Goal: Task Accomplishment & Management: Complete application form

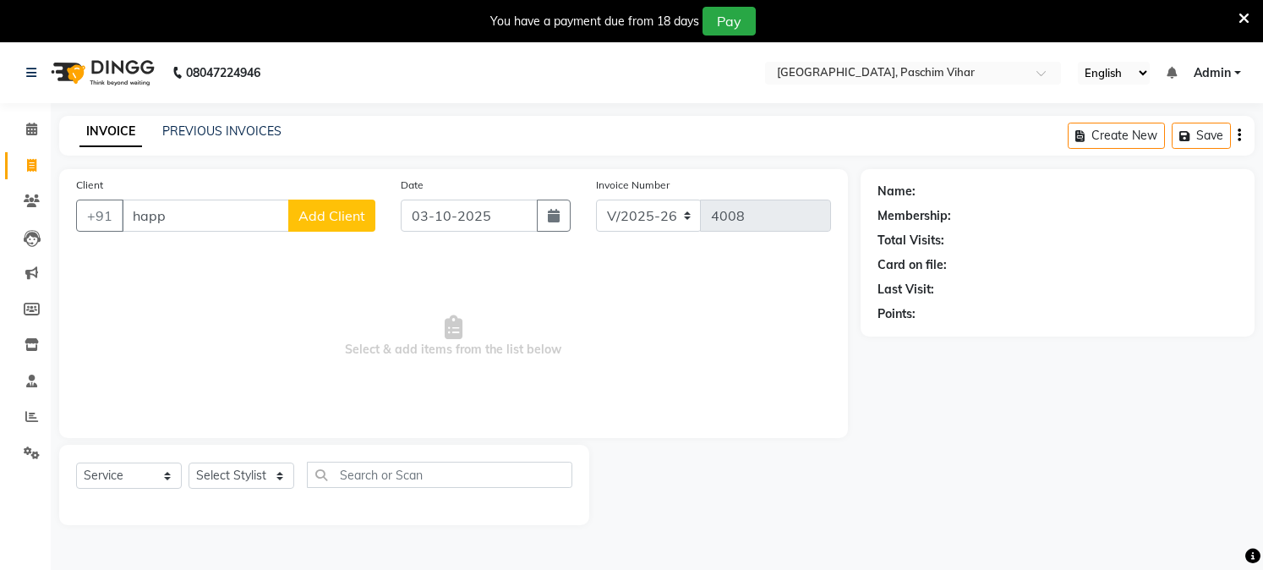
select select "223"
select select "service"
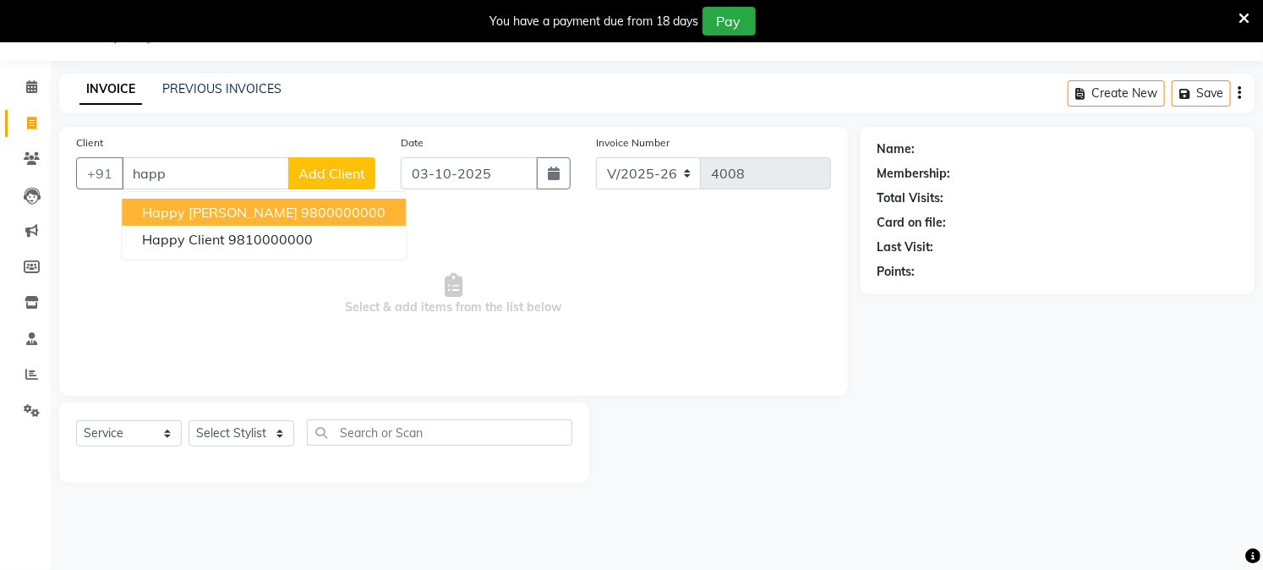
click at [182, 205] on span "happy [PERSON_NAME]" at bounding box center [220, 212] width 156 height 17
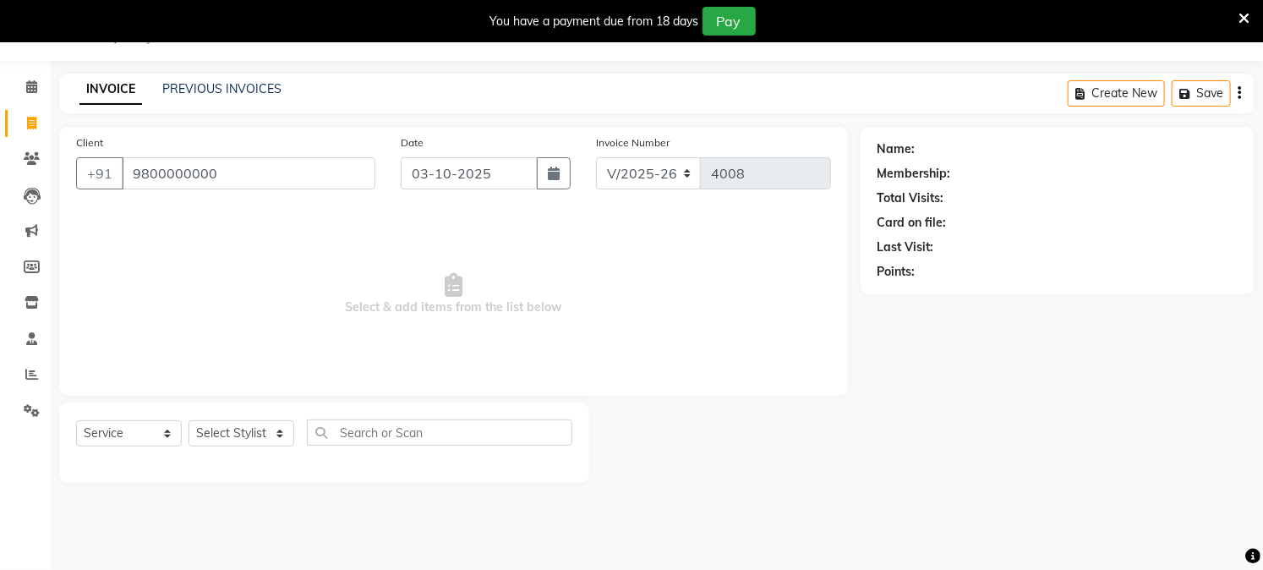
type input "9800000000"
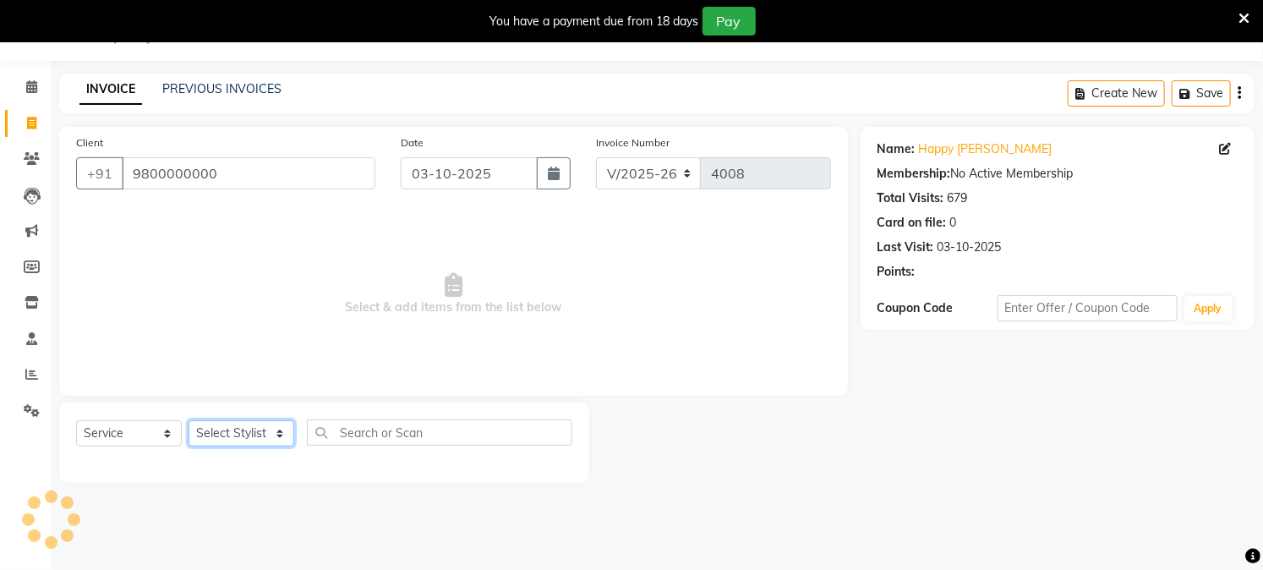
click at [227, 424] on select "Select Stylist Akash Amrita Anu Arun Gaurav [PERSON_NAME] KUNAL MANISH [PERSON_…" at bounding box center [242, 433] width 106 height 26
select select "25198"
click at [189, 421] on select "Select Stylist Akash Amrita Anu Arun Gaurav [PERSON_NAME] KUNAL MANISH [PERSON_…" at bounding box center [242, 433] width 106 height 26
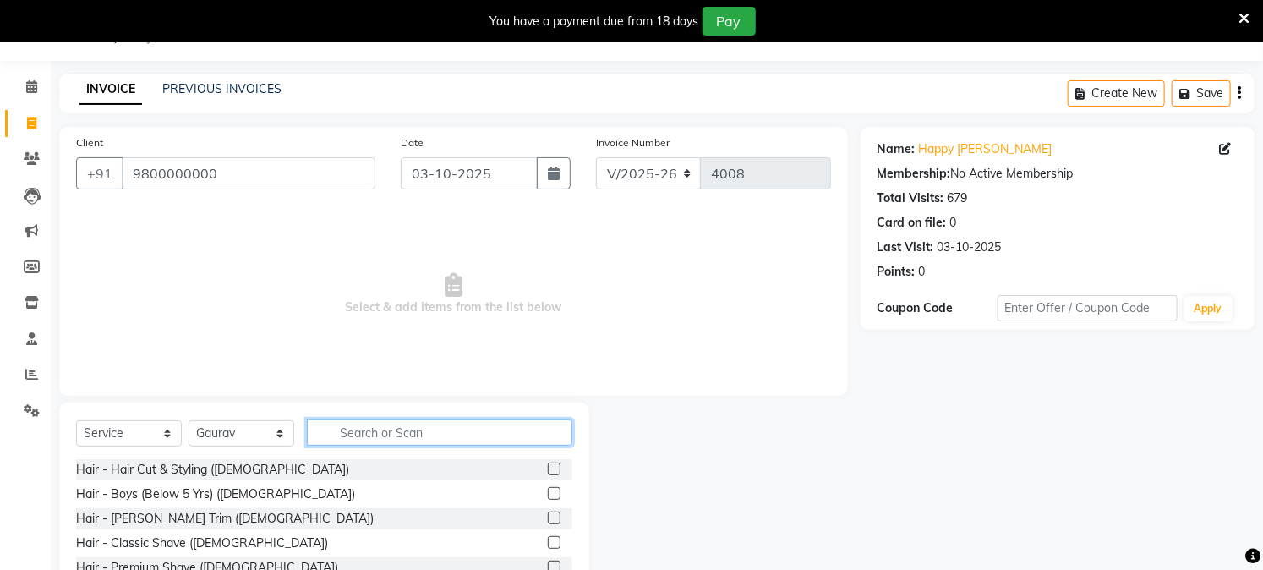
click at [362, 435] on input "text" at bounding box center [439, 432] width 265 height 26
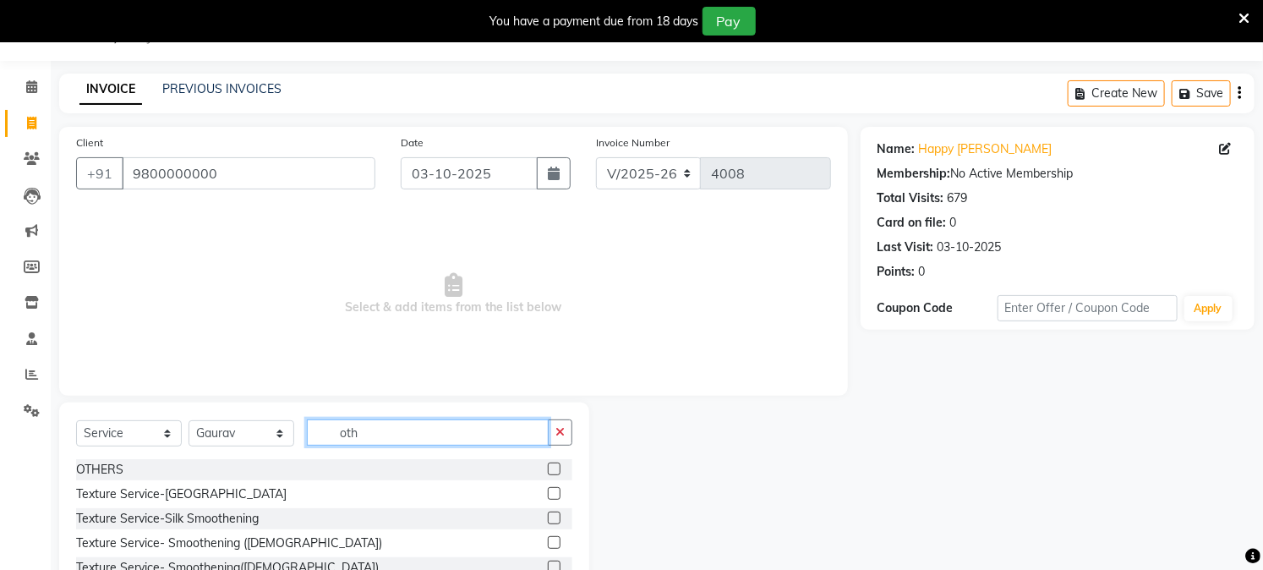
type input "oth"
click at [548, 468] on label at bounding box center [554, 469] width 13 height 13
click at [548, 468] on input "checkbox" at bounding box center [553, 469] width 11 height 11
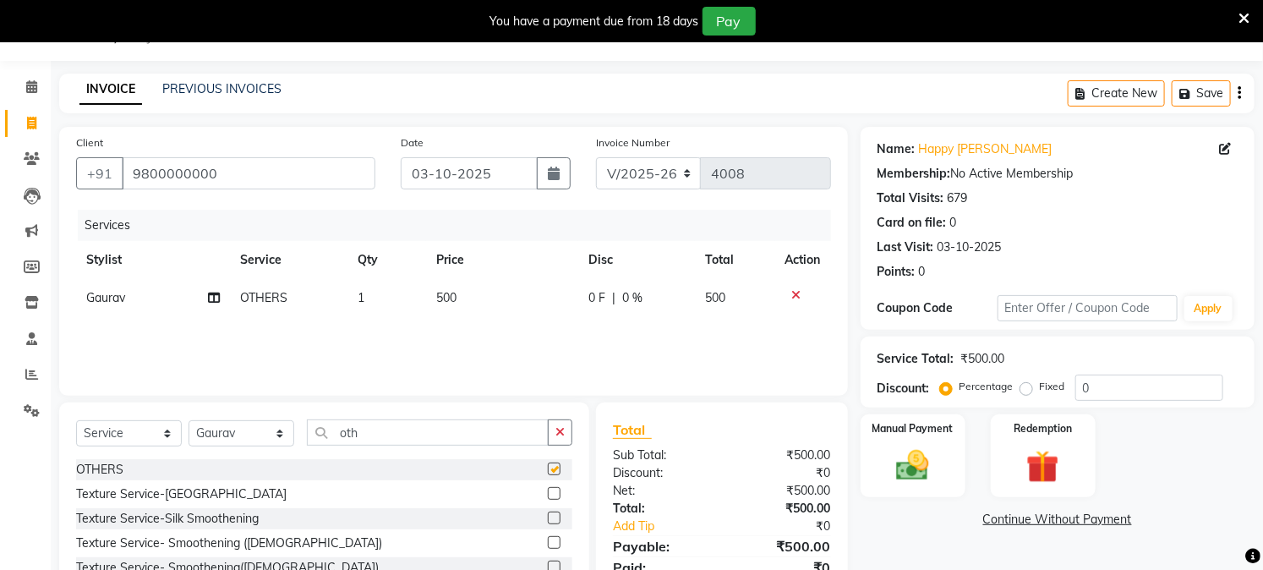
checkbox input "false"
click at [463, 300] on td "500" at bounding box center [502, 298] width 152 height 38
select select "25198"
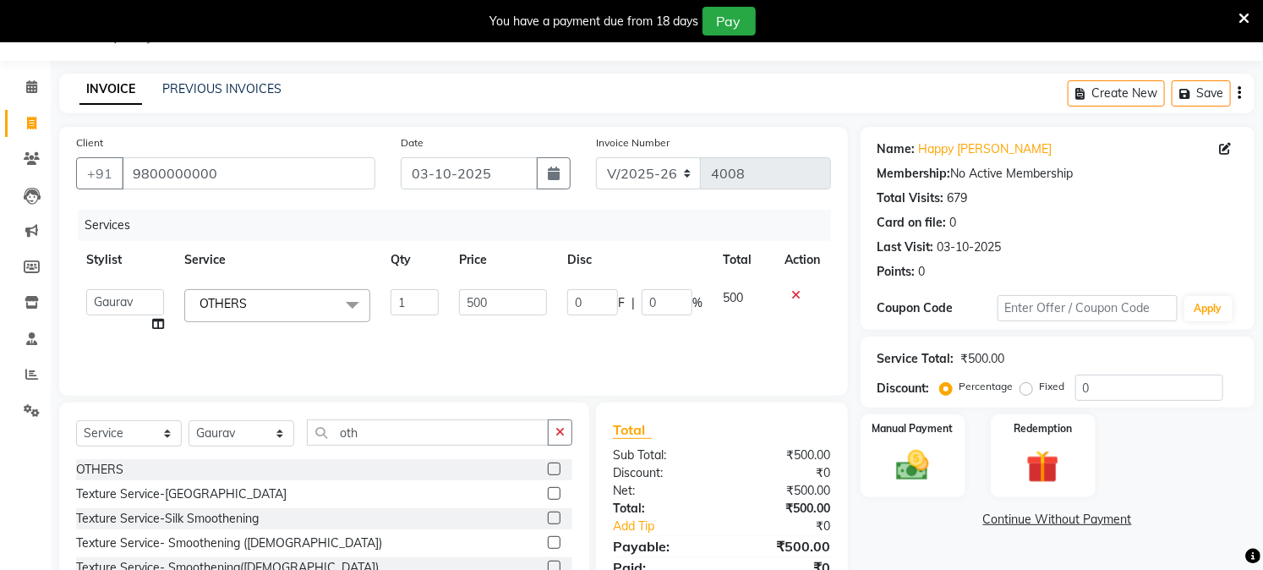
click at [463, 300] on input "500" at bounding box center [503, 302] width 88 height 26
type input "4000"
click at [469, 338] on div "Services Stylist Service Qty Price Disc Total Action Akash Amrita Anu Arun Gaur…" at bounding box center [453, 294] width 755 height 169
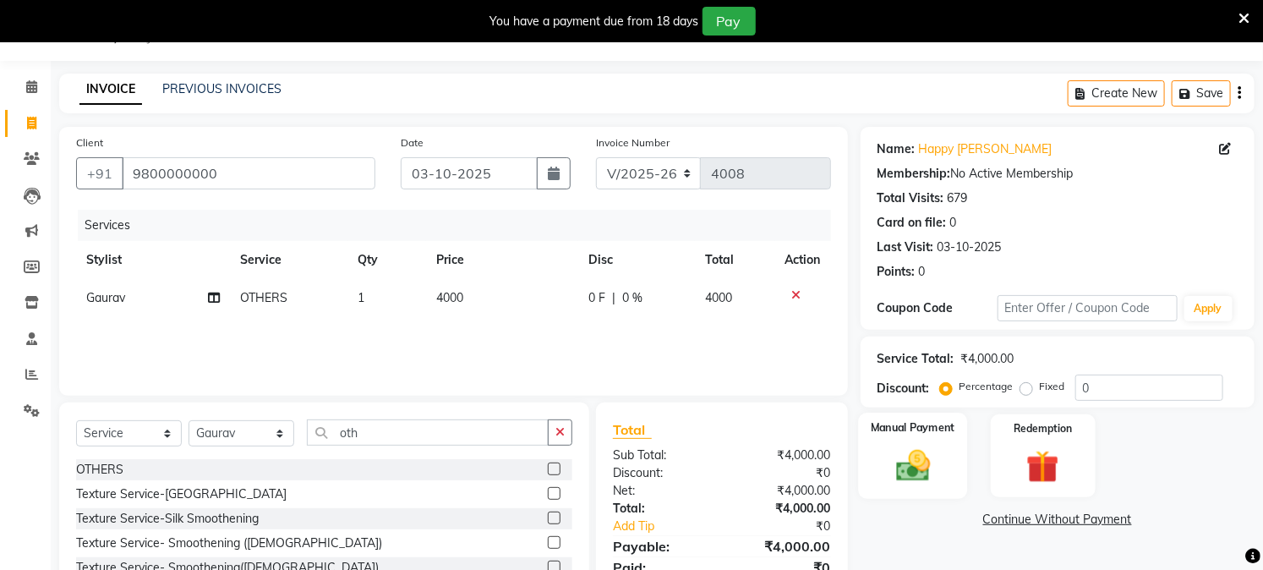
click at [907, 469] on img at bounding box center [913, 465] width 56 height 39
click at [1013, 527] on span "CASH" at bounding box center [1001, 520] width 36 height 19
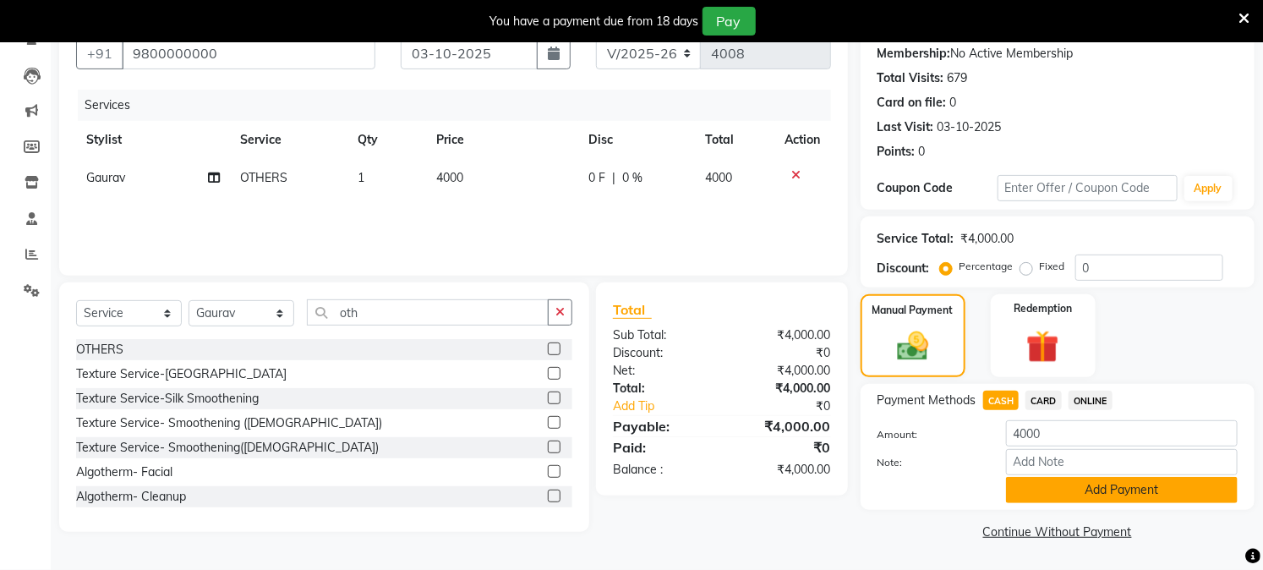
click at [1044, 496] on button "Add Payment" at bounding box center [1122, 490] width 232 height 26
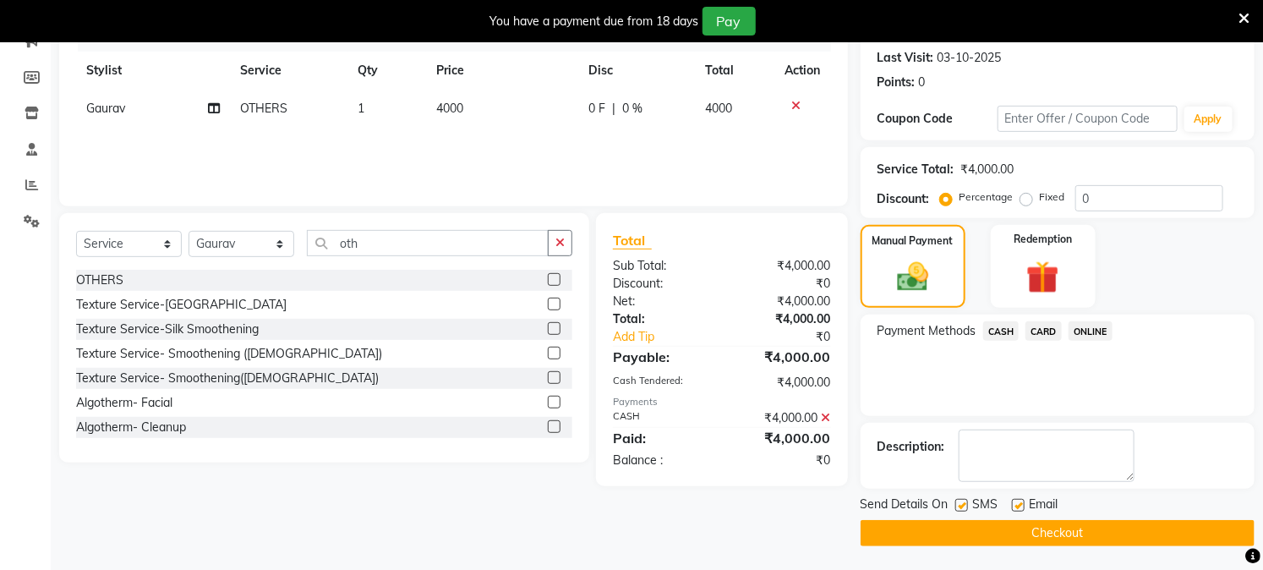
scroll to position [233, 0]
click at [1026, 528] on button "Checkout" at bounding box center [1058, 532] width 394 height 26
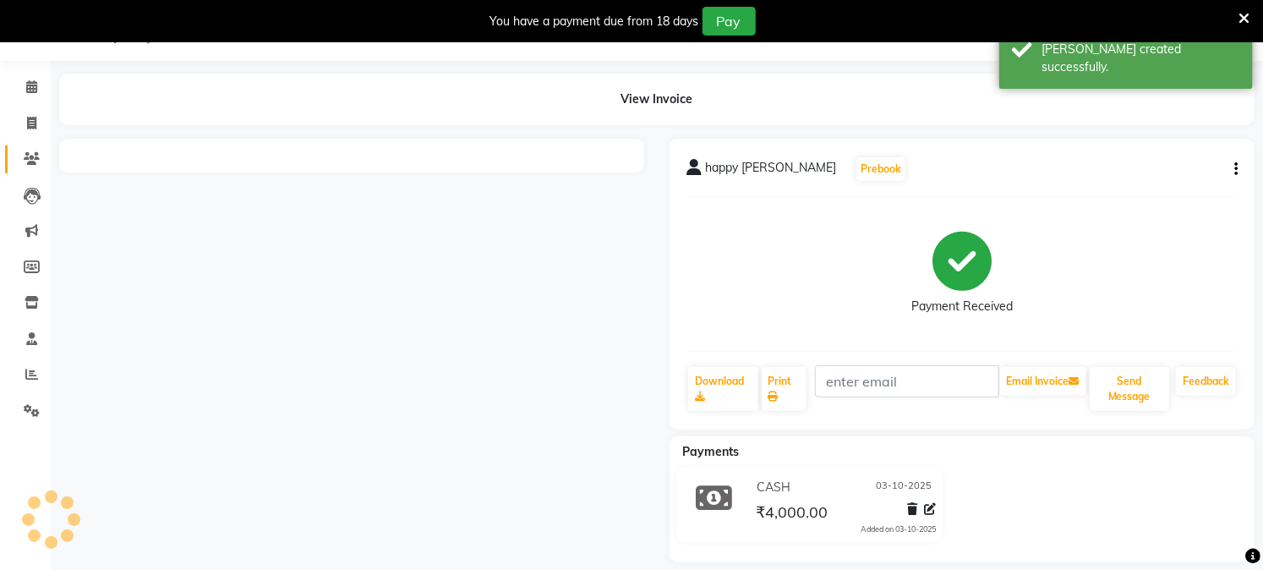
scroll to position [59, 0]
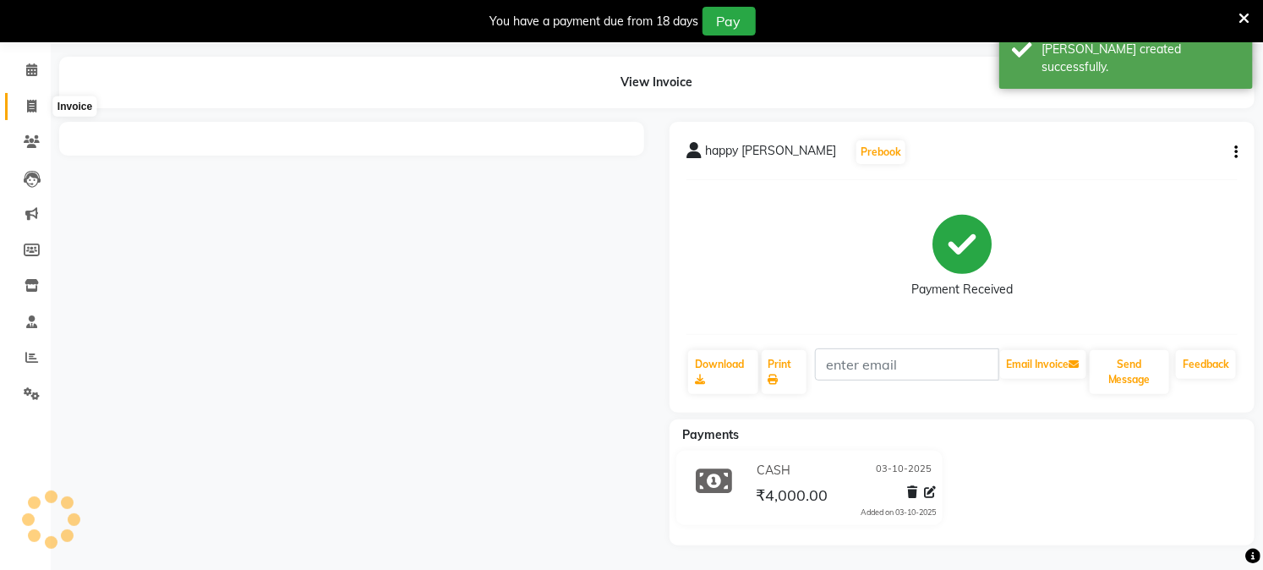
click at [32, 107] on icon at bounding box center [31, 106] width 9 height 13
select select "service"
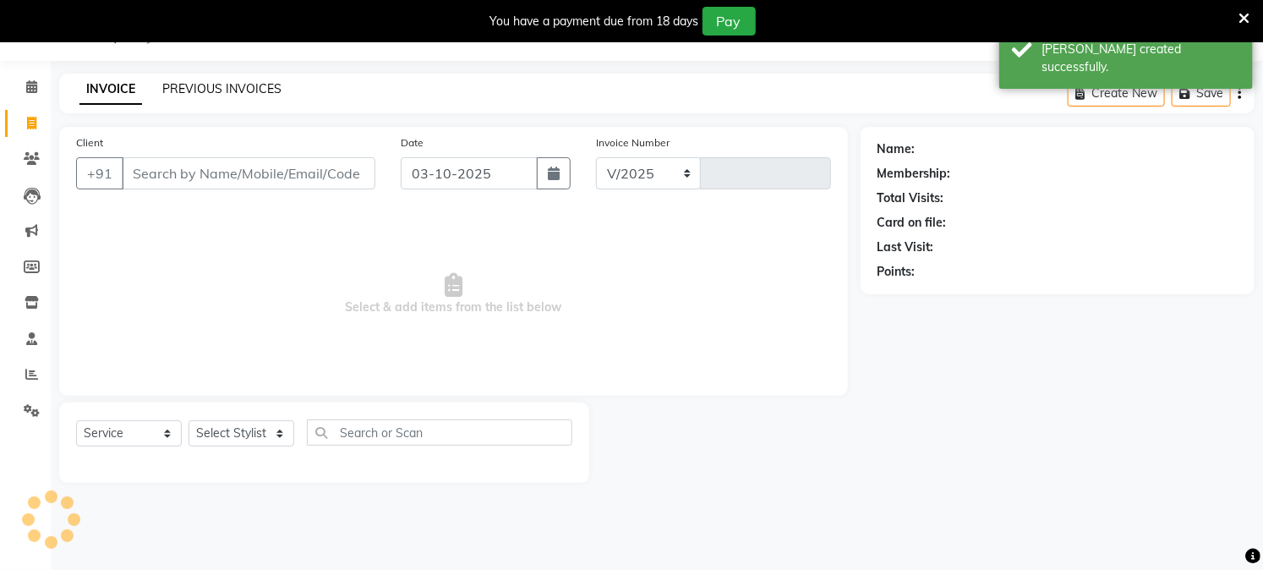
scroll to position [42, 0]
select select "223"
type input "4009"
click at [224, 83] on link "PREVIOUS INVOICES" at bounding box center [221, 88] width 119 height 15
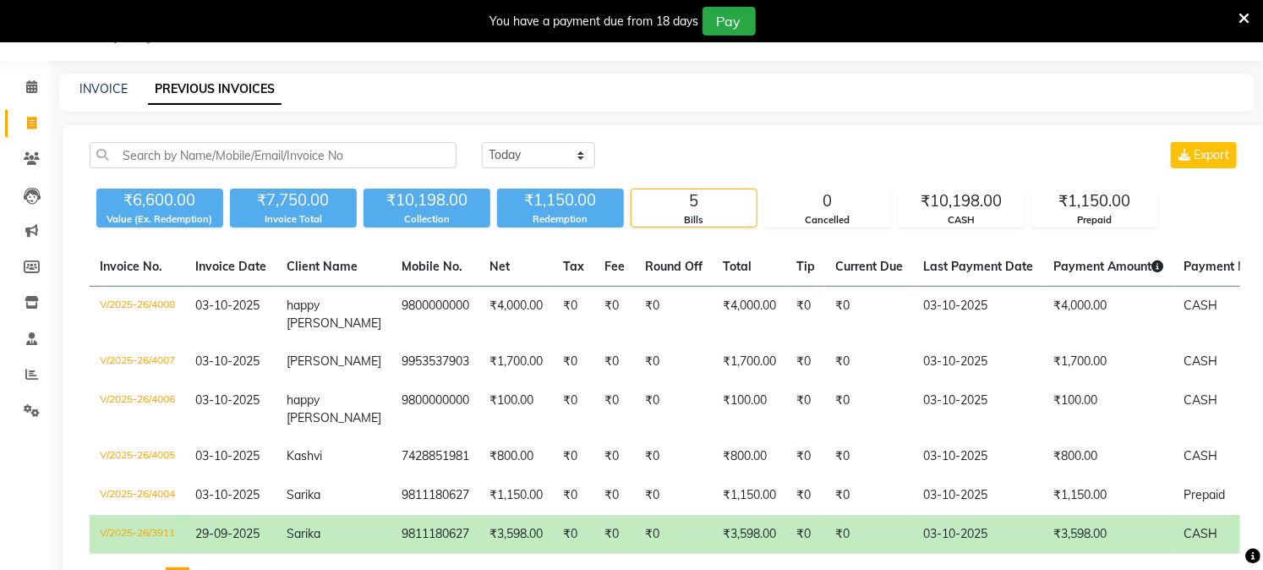
click at [102, 80] on div "INVOICE" at bounding box center [103, 89] width 48 height 18
click at [107, 102] on div "INVOICE PREVIOUS INVOICES" at bounding box center [657, 93] width 1196 height 38
click at [116, 94] on link "INVOICE" at bounding box center [103, 88] width 48 height 15
select select "service"
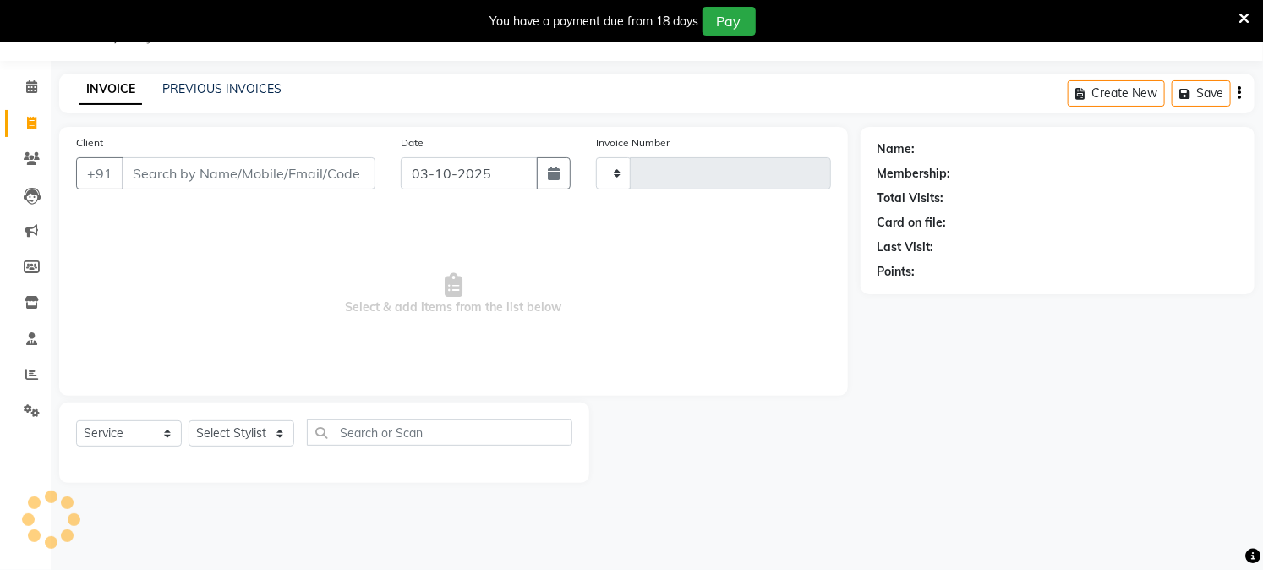
type input "4009"
select select "223"
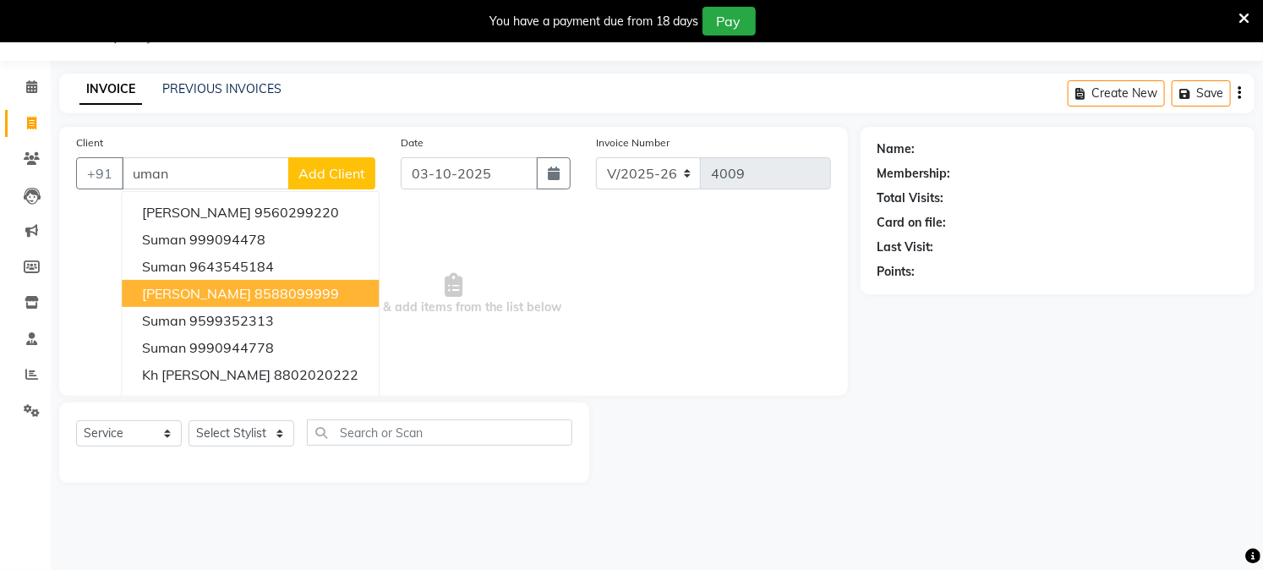
click at [271, 286] on ngb-highlight "8588099999" at bounding box center [297, 293] width 85 height 17
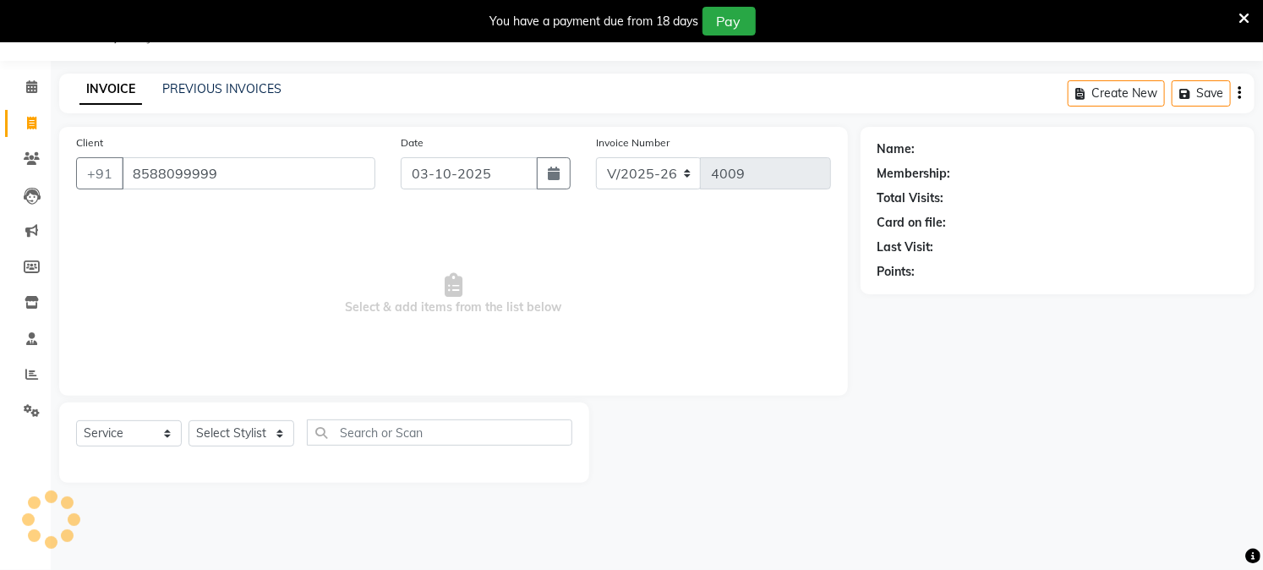
type input "8588099999"
click at [230, 436] on select "Select Stylist Akash Amrita Anu Arun Gaurav [PERSON_NAME] KUNAL MANISH [PERSON_…" at bounding box center [242, 433] width 106 height 26
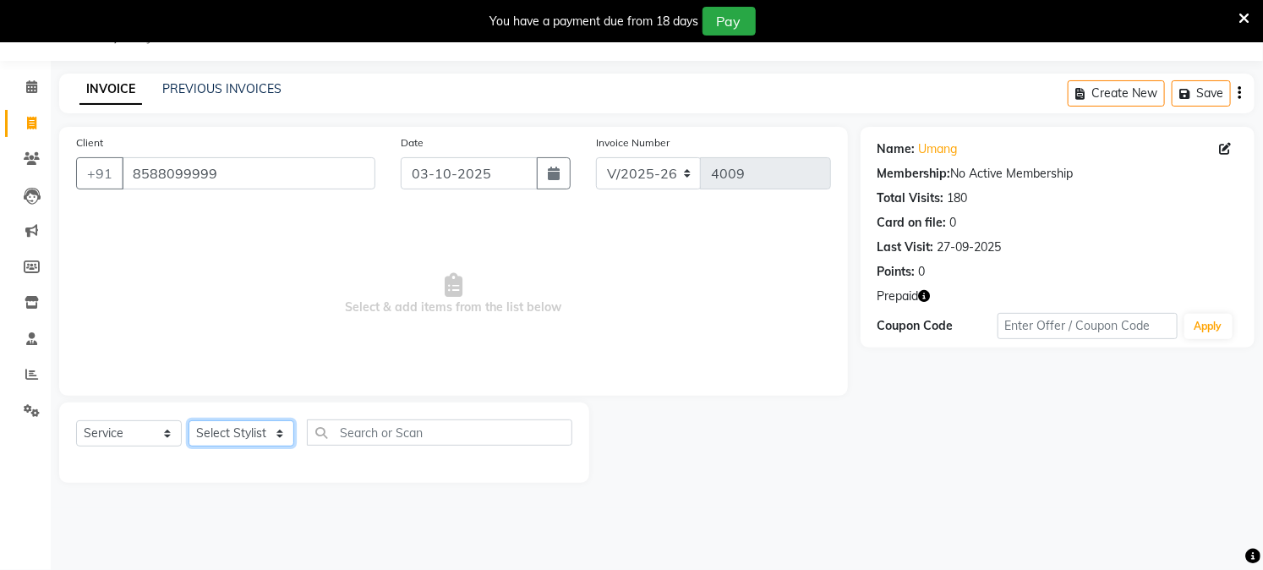
select select "13723"
click at [189, 421] on select "Select Stylist Akash Amrita Anu Arun Gaurav [PERSON_NAME] KUNAL MANISH [PERSON_…" at bounding box center [242, 433] width 106 height 26
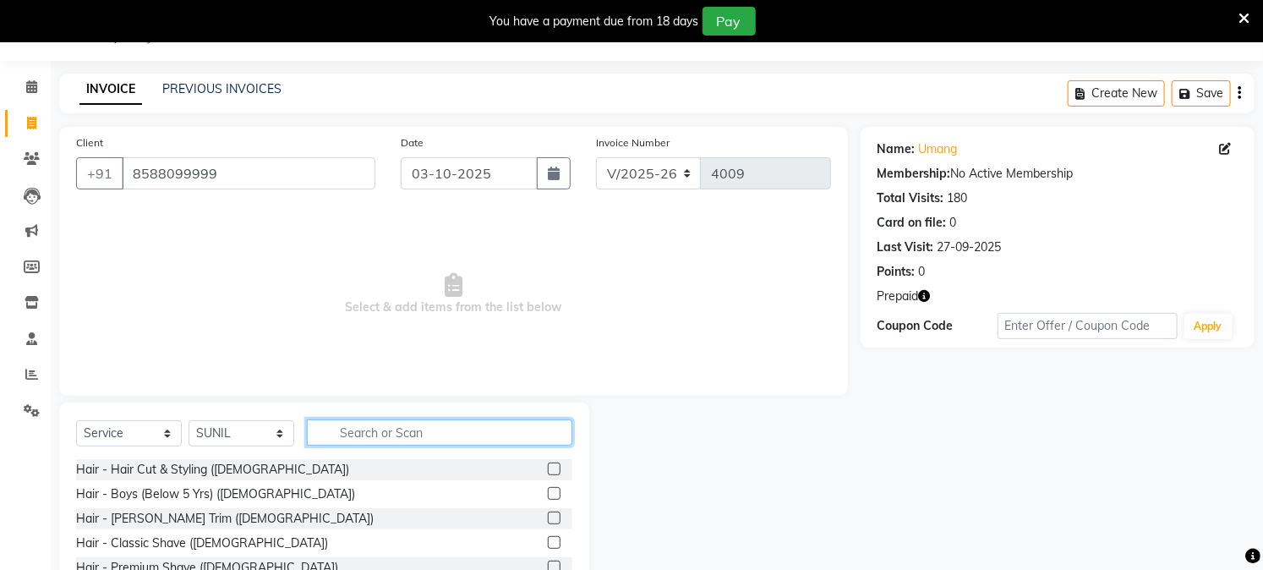
click at [348, 433] on input "text" at bounding box center [439, 432] width 265 height 26
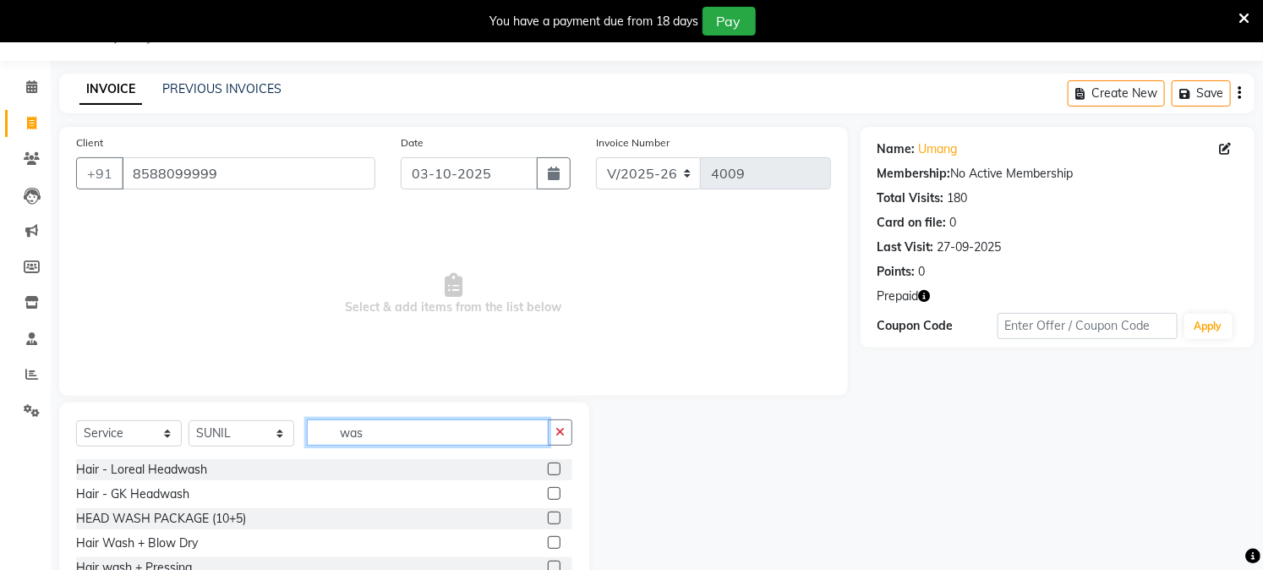
type input "was"
click at [558, 469] on label at bounding box center [554, 469] width 13 height 13
click at [558, 469] on input "checkbox" at bounding box center [553, 469] width 11 height 11
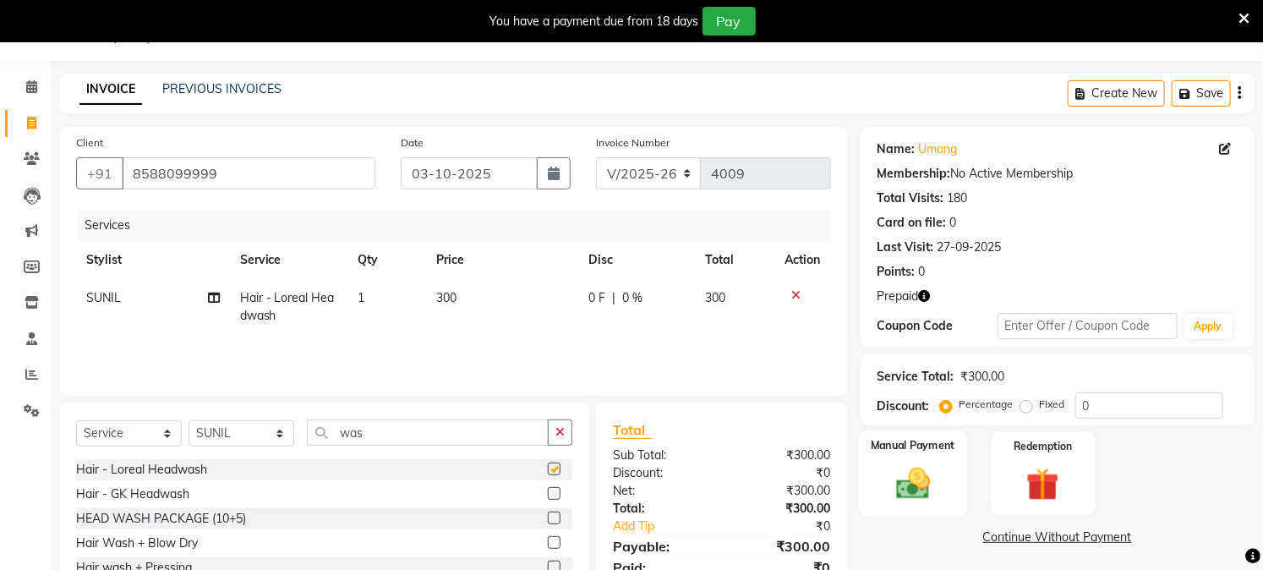
checkbox input "false"
click at [918, 493] on img at bounding box center [913, 483] width 56 height 39
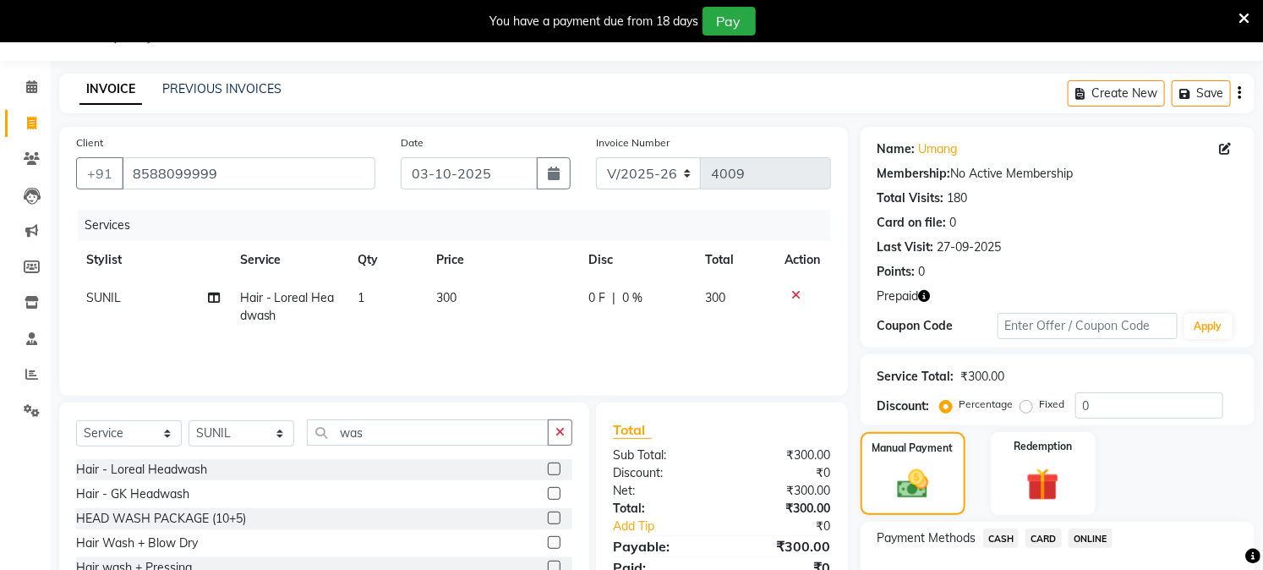
click at [1011, 541] on span "CASH" at bounding box center [1001, 537] width 36 height 19
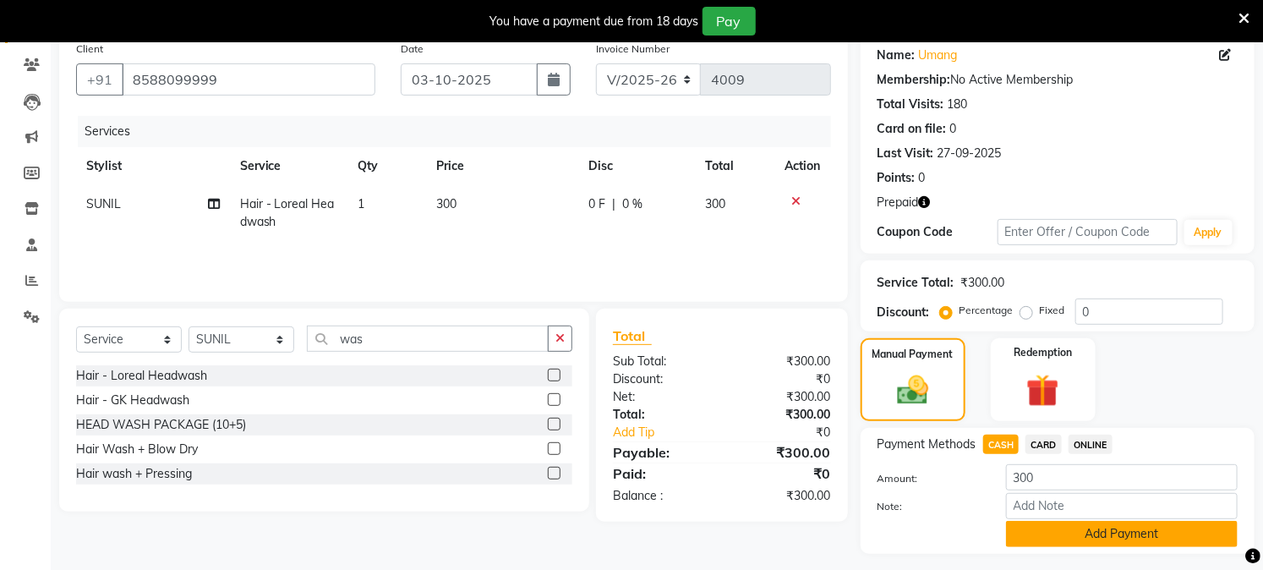
click at [1049, 534] on button "Add Payment" at bounding box center [1122, 534] width 232 height 26
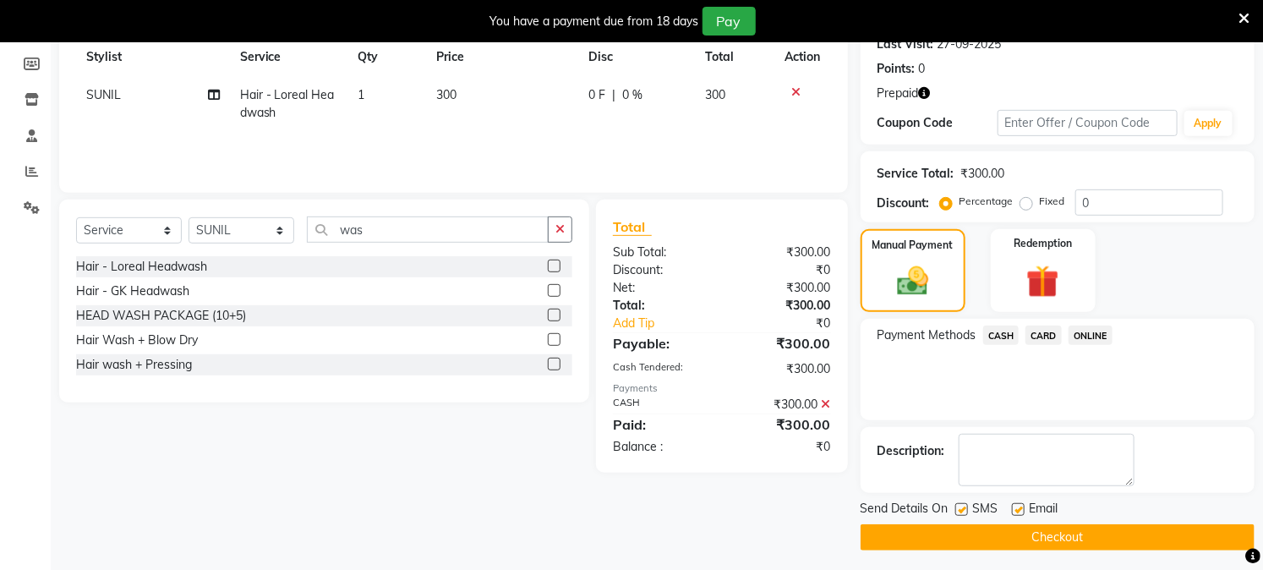
scroll to position [250, 0]
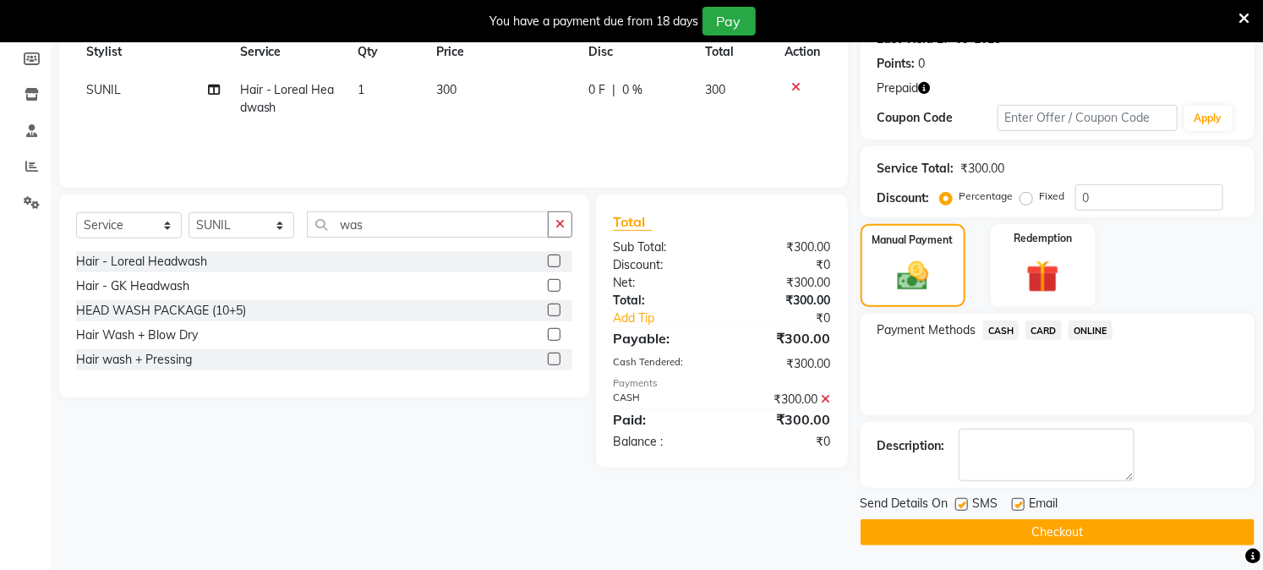
click at [1049, 534] on button "Checkout" at bounding box center [1058, 532] width 394 height 26
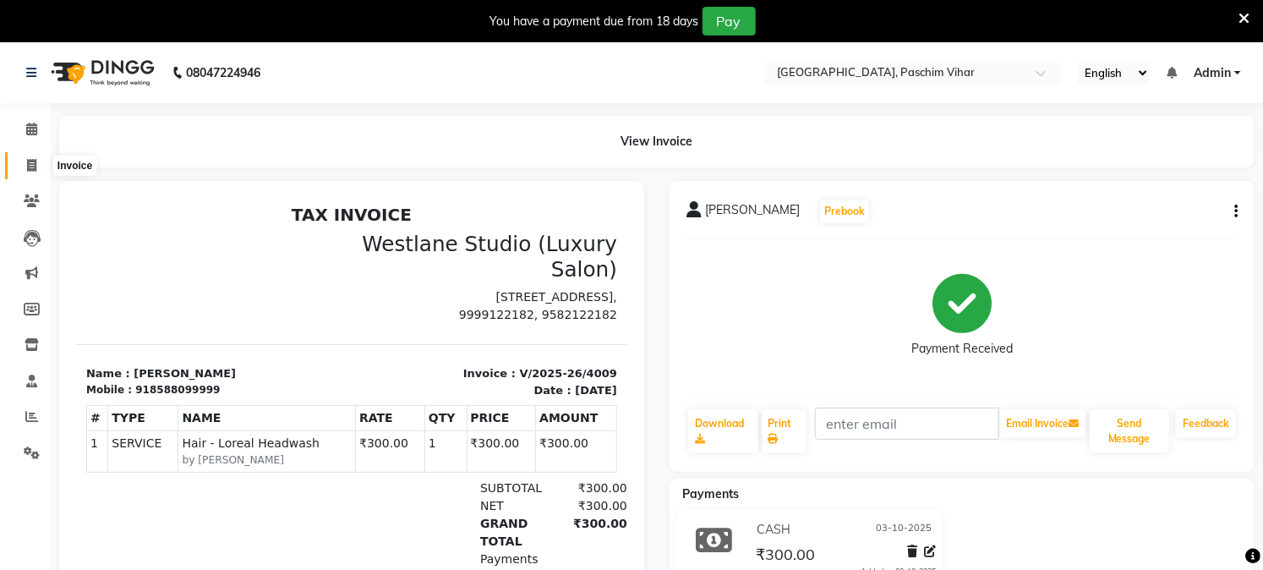
click at [39, 167] on span at bounding box center [32, 165] width 30 height 19
select select "service"
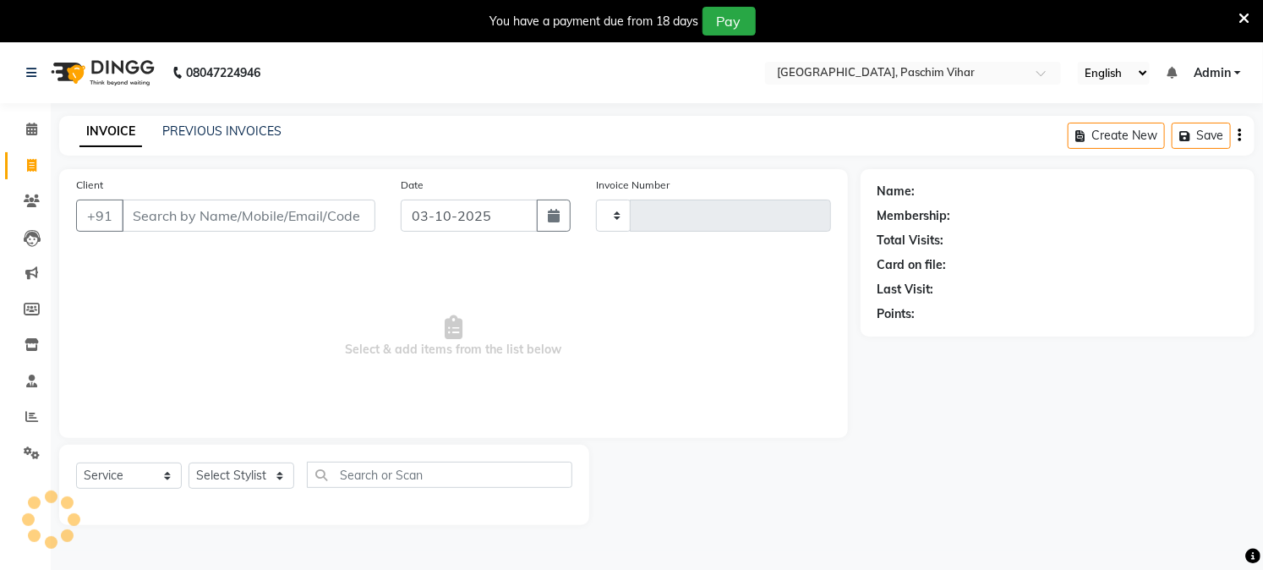
scroll to position [42, 0]
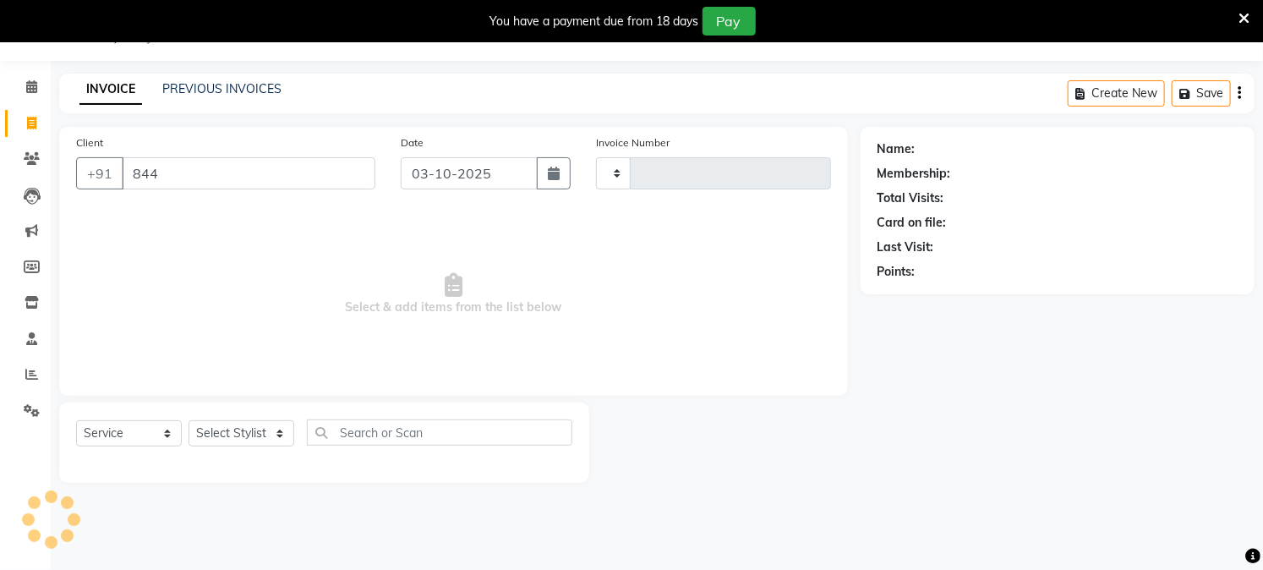
type input "8448"
select select "223"
type input "4010"
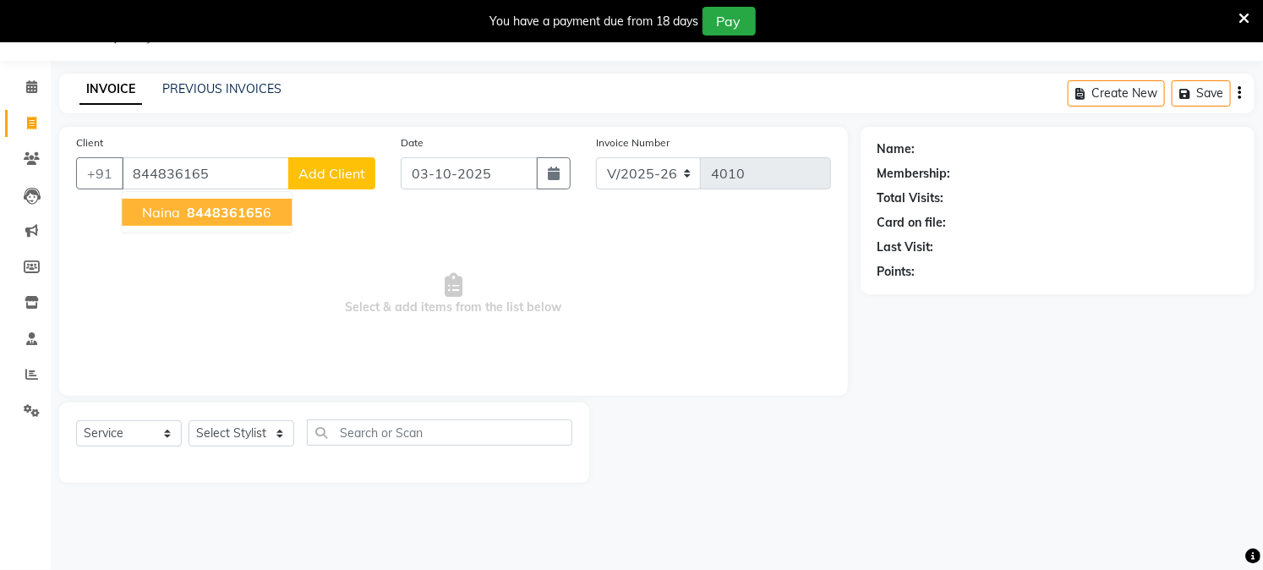
click at [154, 206] on span "Naina" at bounding box center [161, 212] width 38 height 17
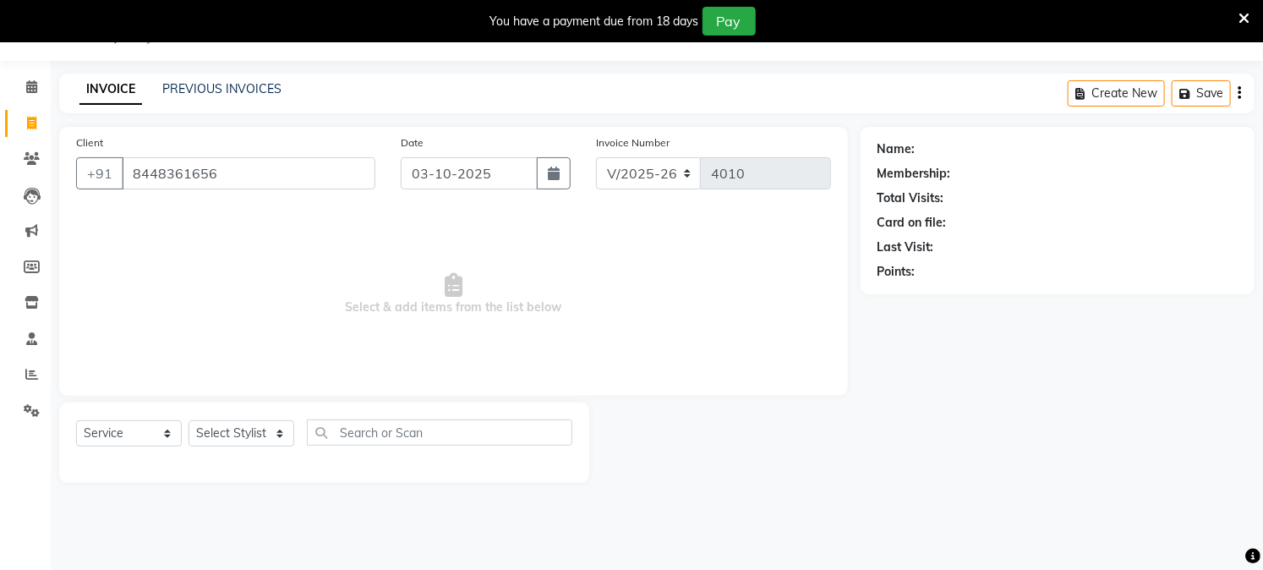
type input "8448361656"
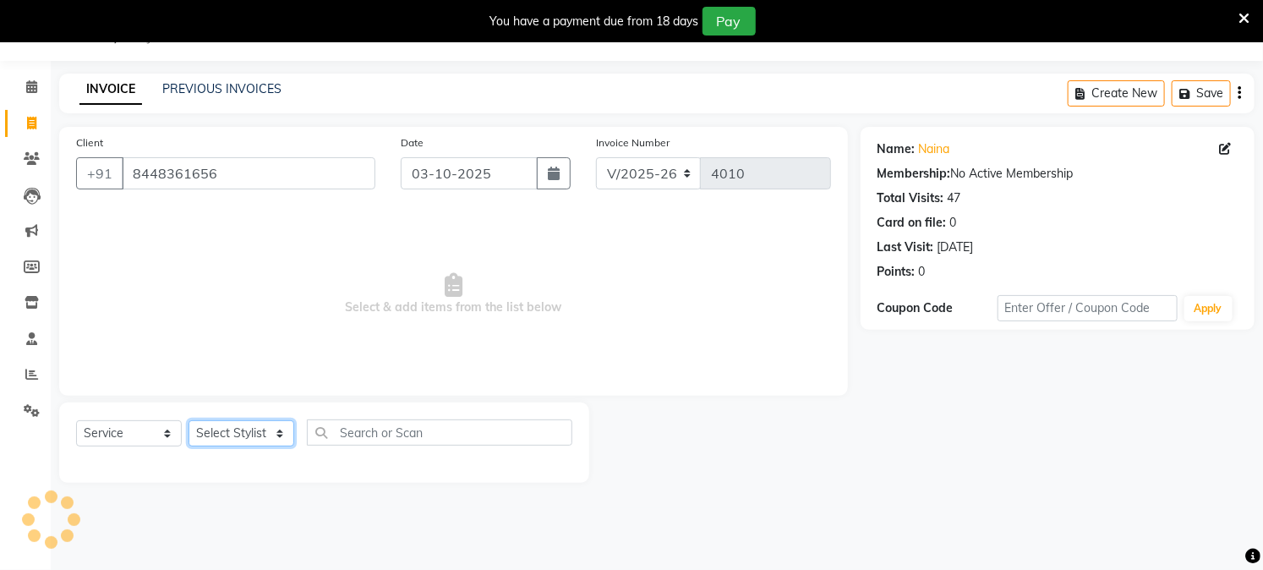
click at [216, 434] on select "Select Stylist Akash Amrita Anu Arun Gaurav [PERSON_NAME] KUNAL MANISH [PERSON_…" at bounding box center [242, 433] width 106 height 26
select select "59702"
click at [189, 421] on select "Select Stylist Akash Amrita Anu Arun Gaurav [PERSON_NAME] KUNAL MANISH [PERSON_…" at bounding box center [242, 433] width 106 height 26
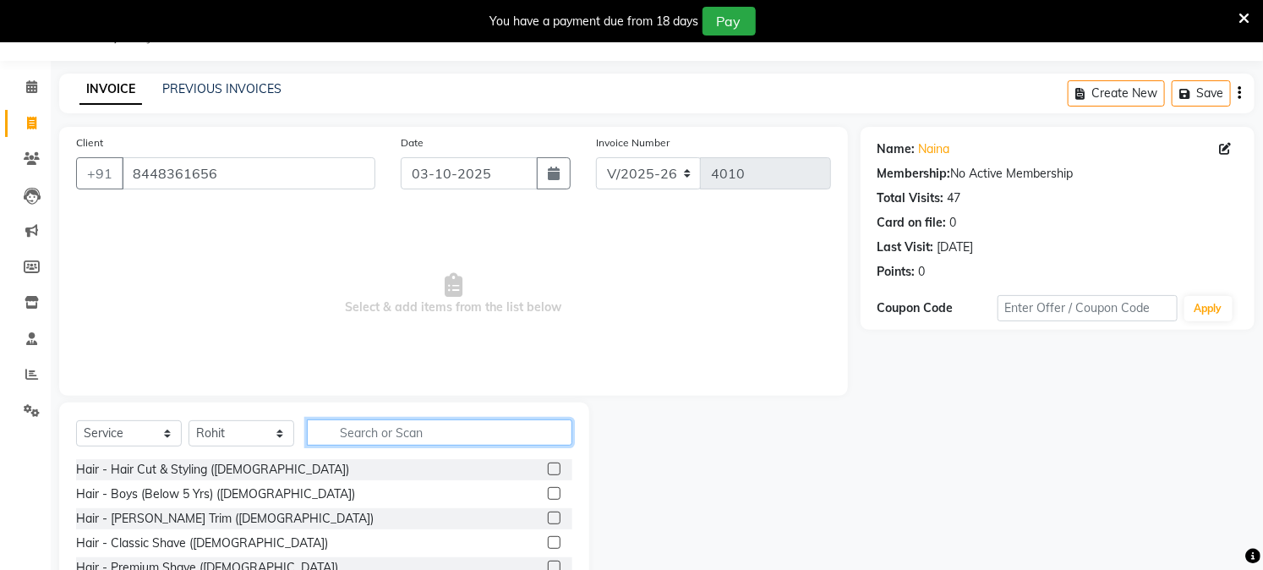
click at [362, 435] on input "text" at bounding box center [439, 432] width 265 height 26
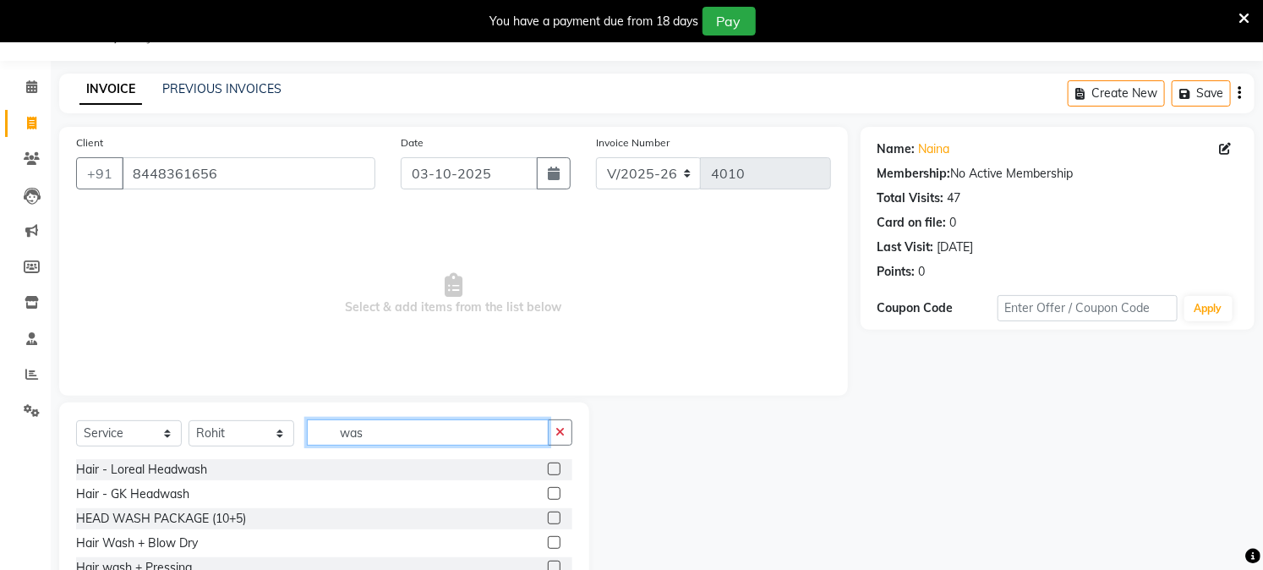
type input "was"
click at [548, 468] on label at bounding box center [554, 469] width 13 height 13
click at [548, 468] on input "checkbox" at bounding box center [553, 469] width 11 height 11
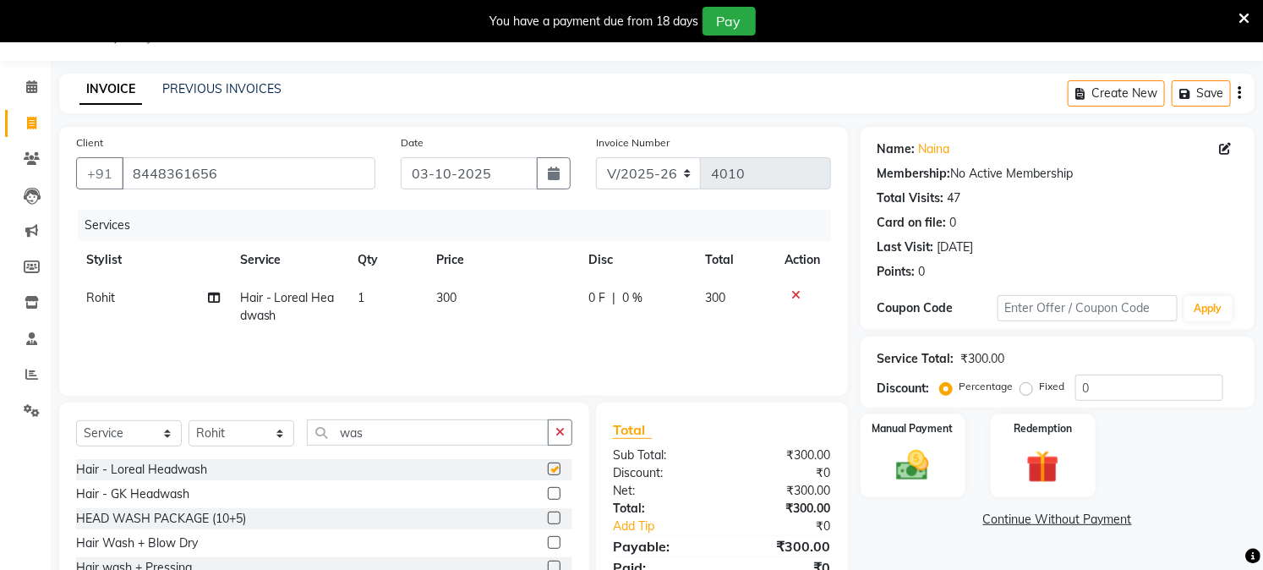
checkbox input "false"
click at [907, 441] on div "Manual Payment" at bounding box center [912, 456] width 109 height 86
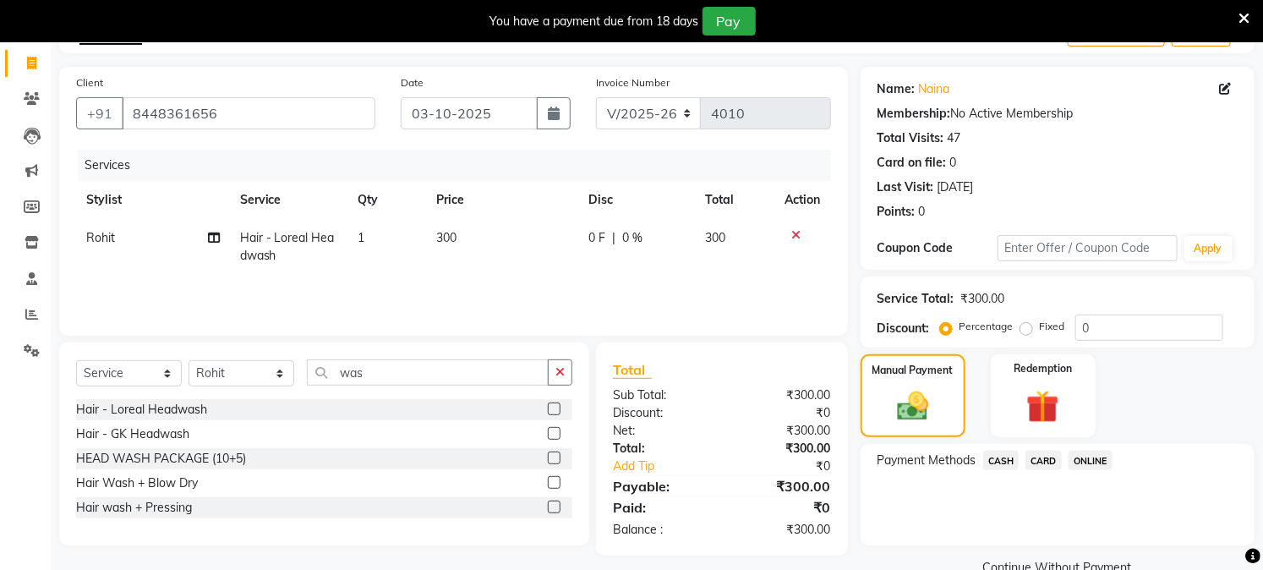
scroll to position [136, 0]
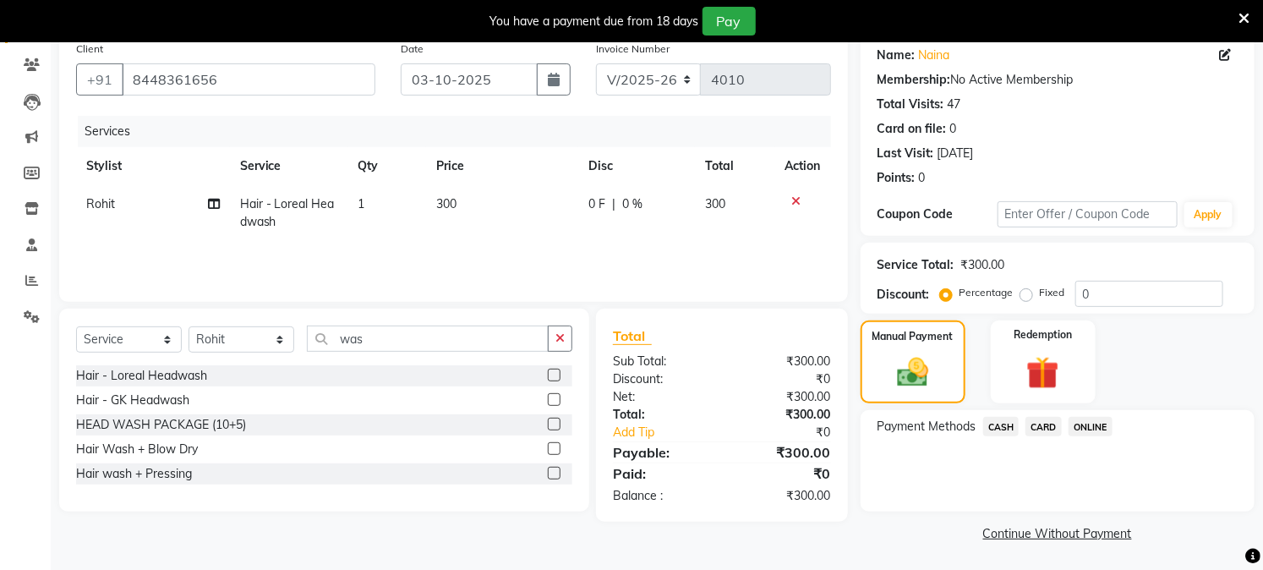
click at [1079, 419] on span "ONLINE" at bounding box center [1091, 426] width 44 height 19
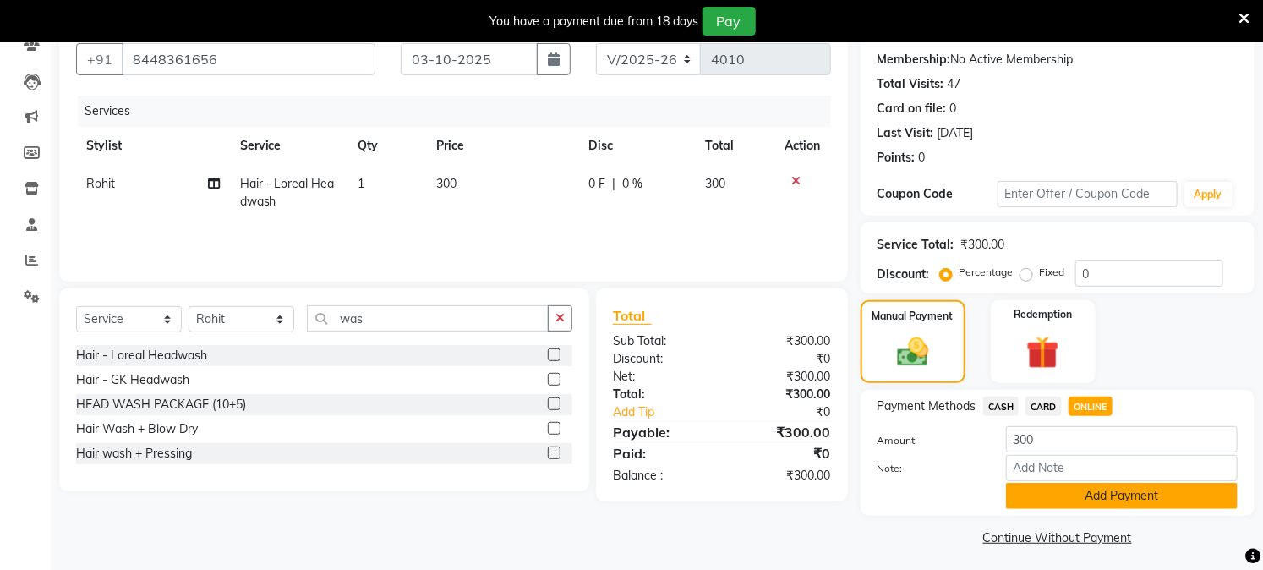
scroll to position [162, 0]
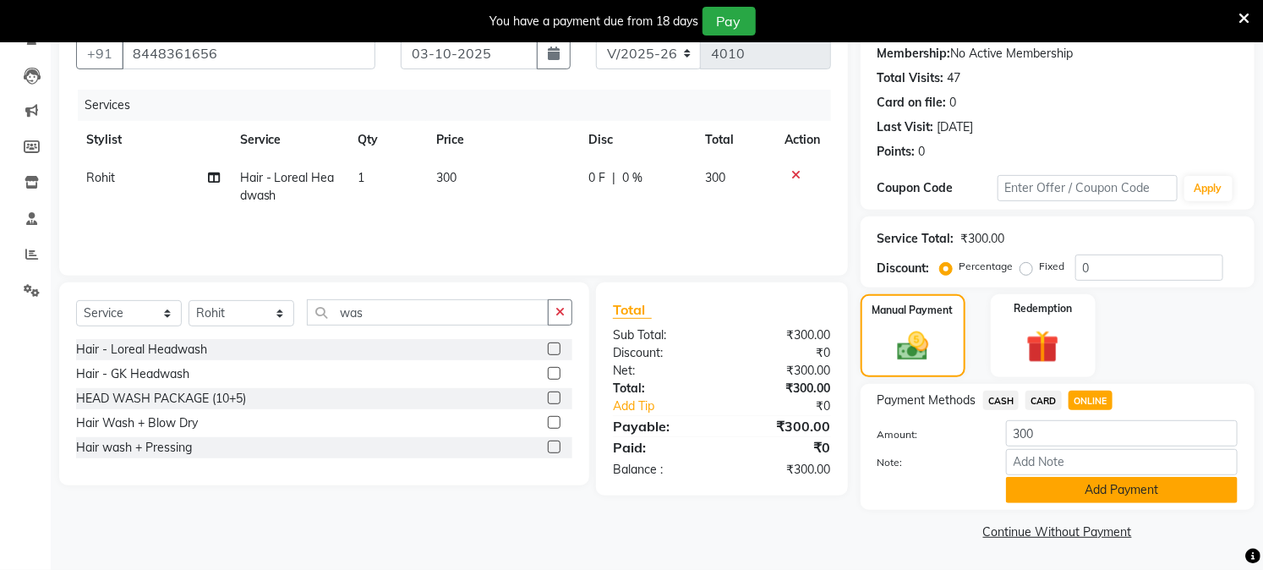
click at [1097, 492] on button "Add Payment" at bounding box center [1122, 490] width 232 height 26
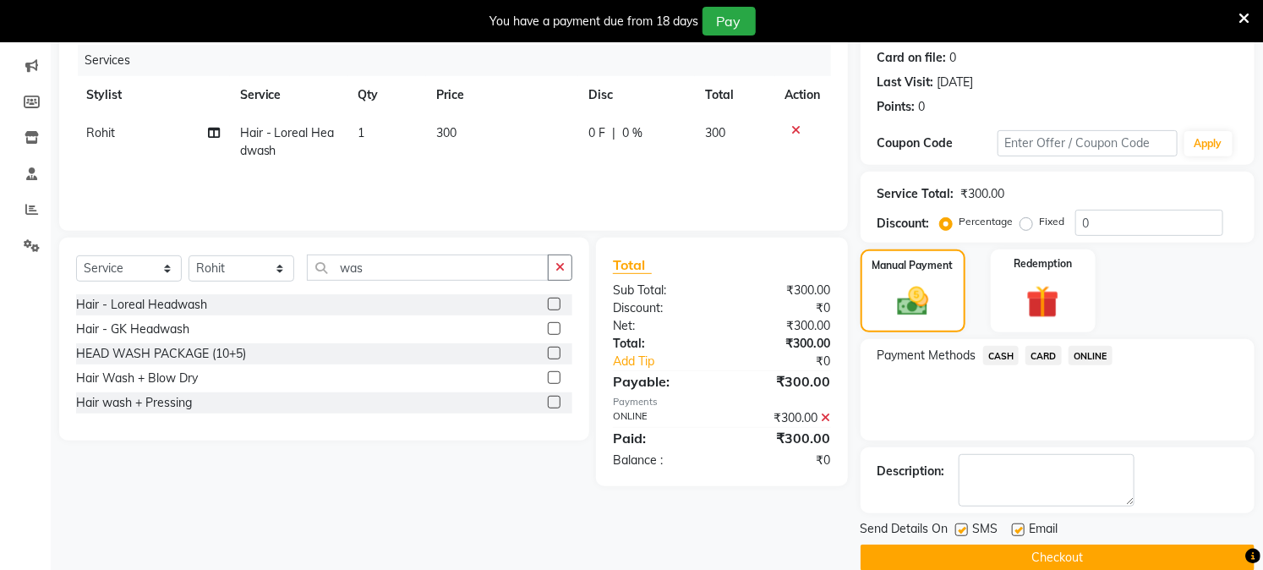
scroll to position [233, 0]
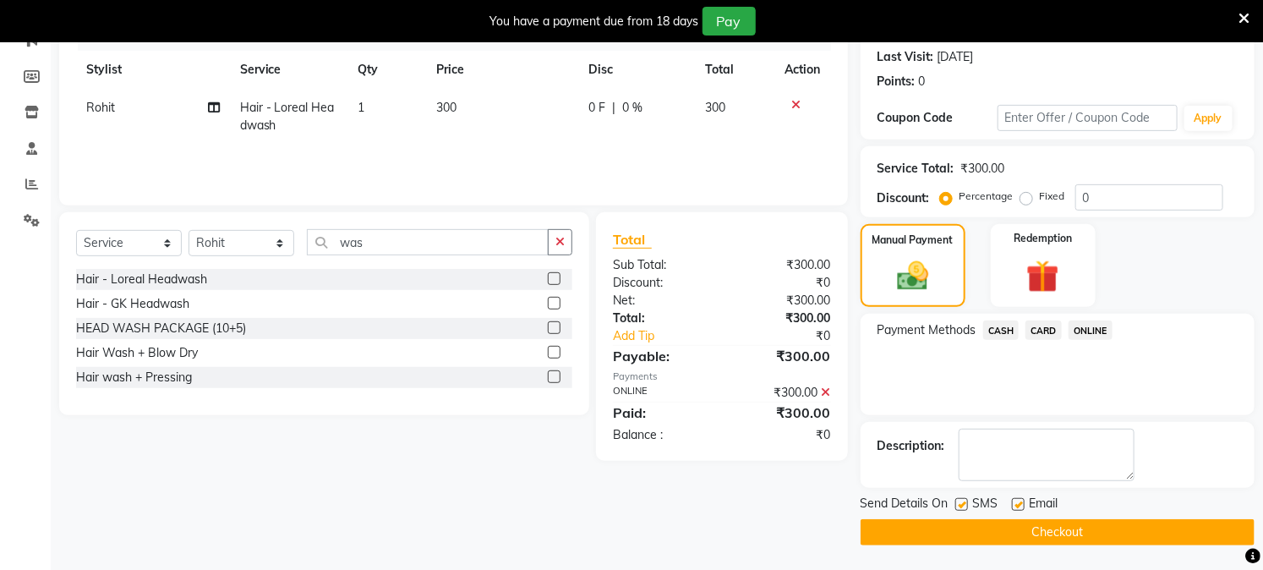
click at [1036, 534] on button "Checkout" at bounding box center [1058, 532] width 394 height 26
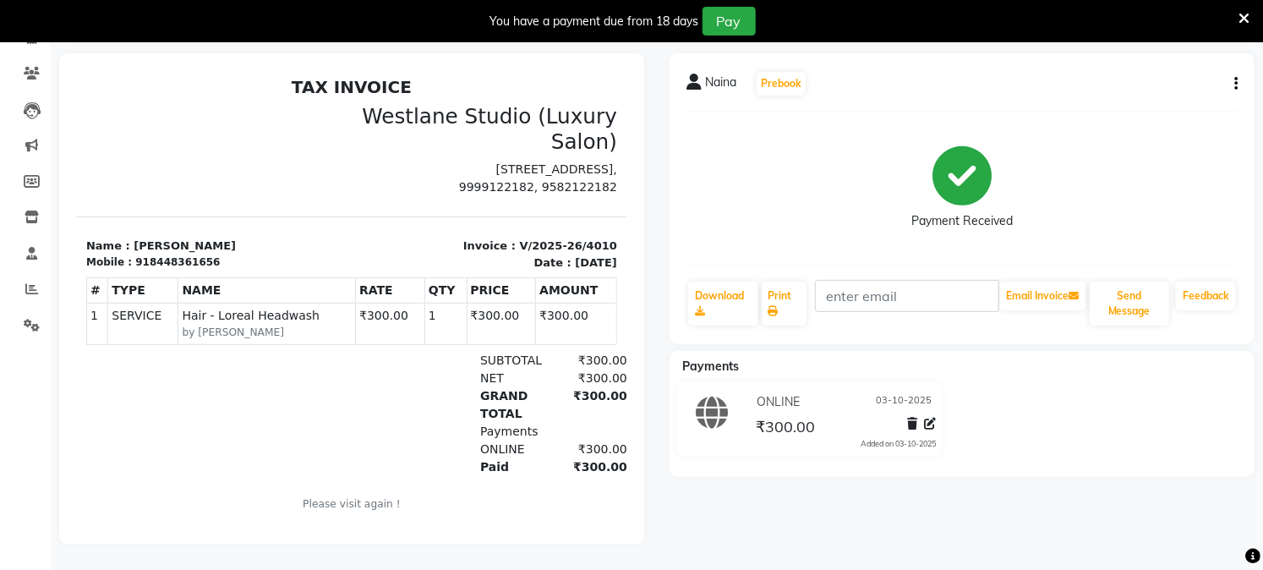
scroll to position [47, 0]
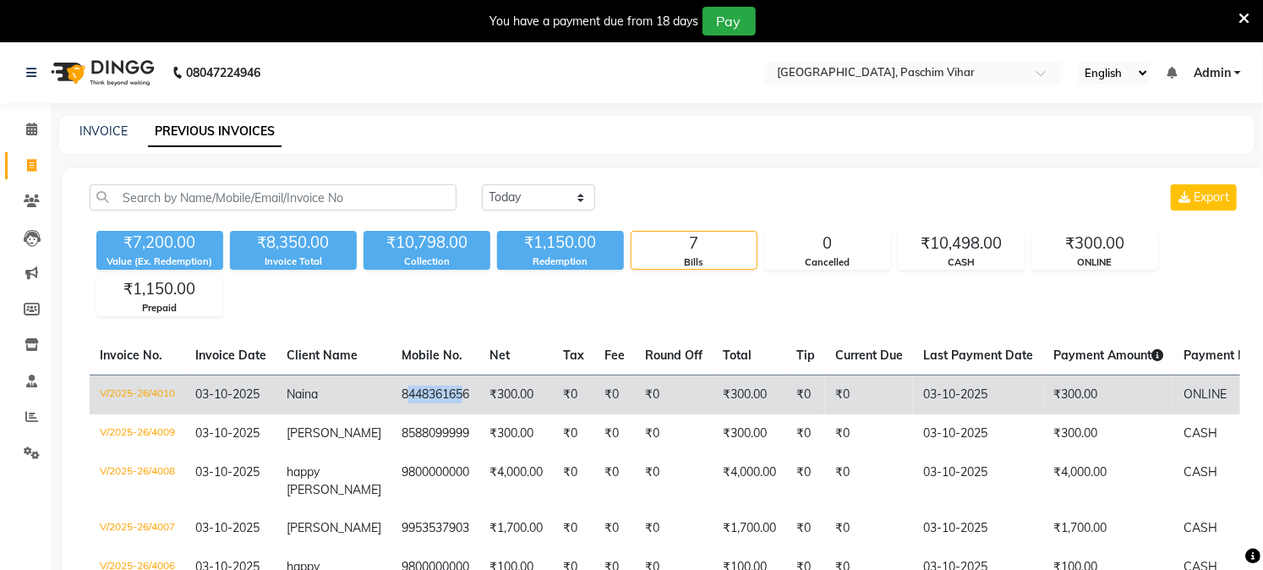
drag, startPoint x: 444, startPoint y: 401, endPoint x: 382, endPoint y: 402, distance: 61.7
click at [391, 402] on td "8448361656" at bounding box center [435, 395] width 88 height 40
drag, startPoint x: 450, startPoint y: 393, endPoint x: 376, endPoint y: 395, distance: 73.6
click at [391, 395] on td "8448361656" at bounding box center [435, 395] width 88 height 40
copy td "8448361656"
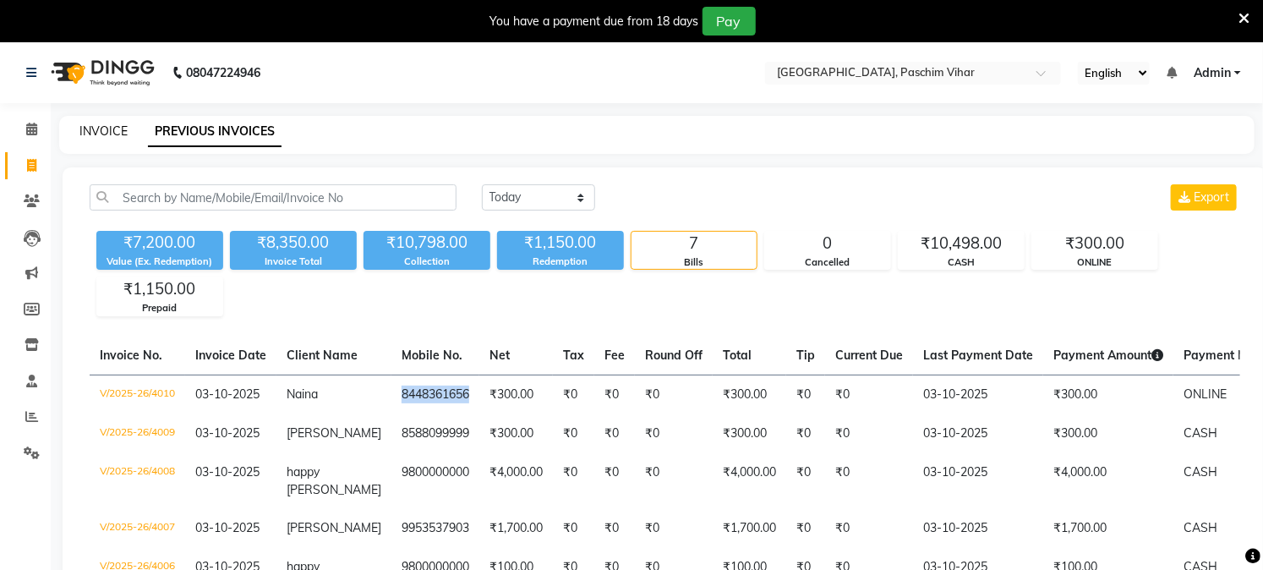
click at [102, 131] on link "INVOICE" at bounding box center [103, 130] width 48 height 15
select select "service"
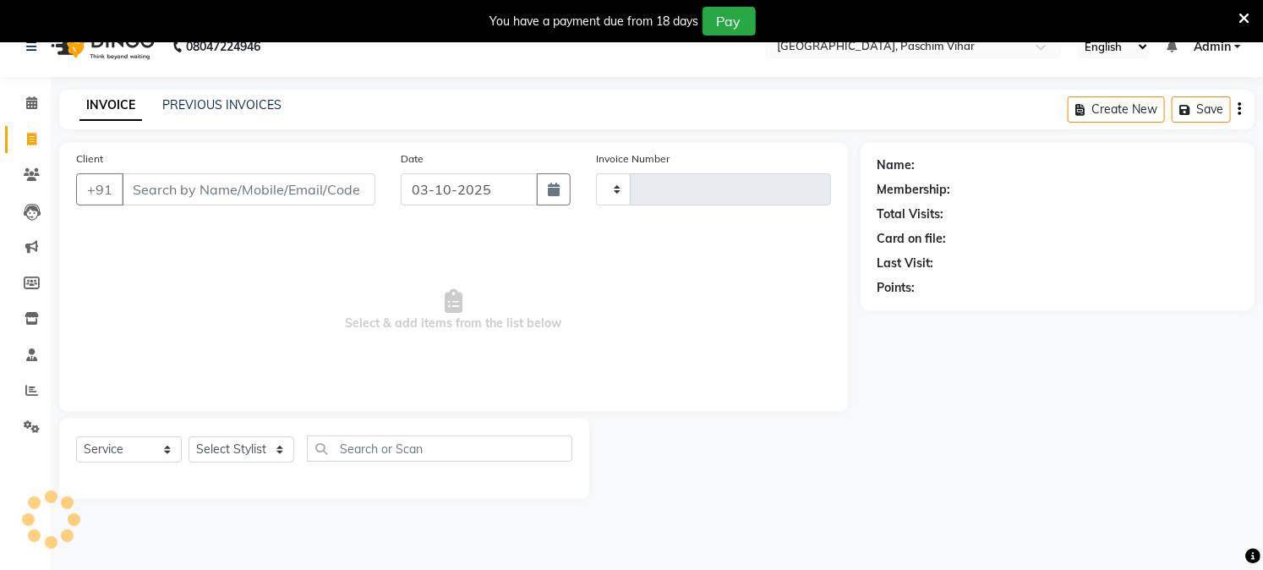
scroll to position [42, 0]
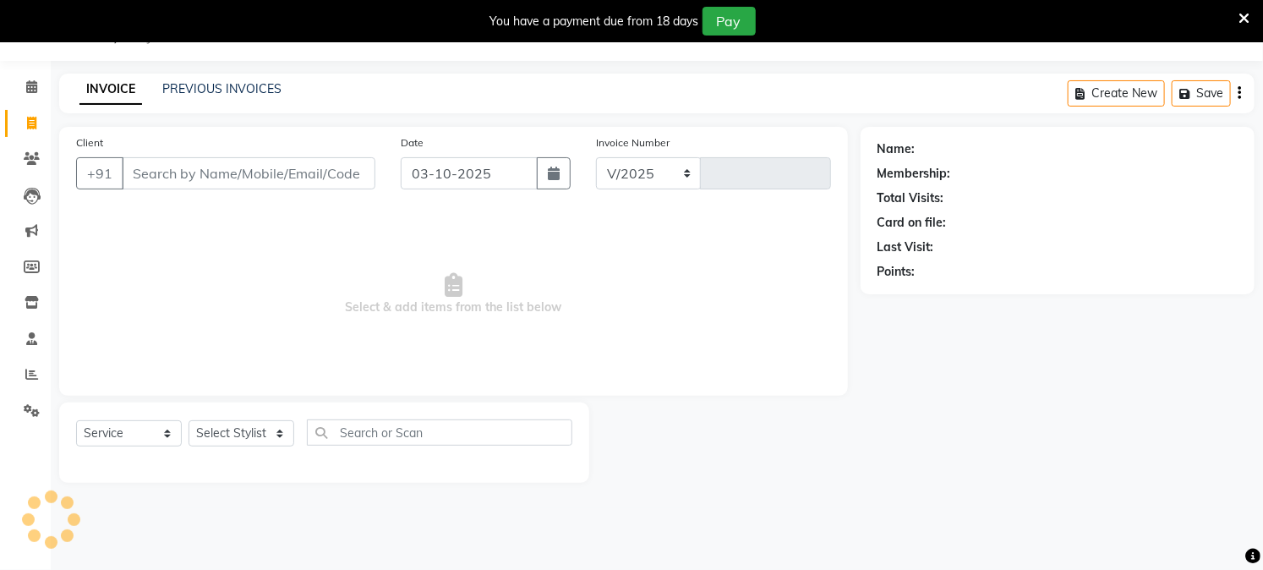
select select "223"
type input "4011"
type input "8448361656"
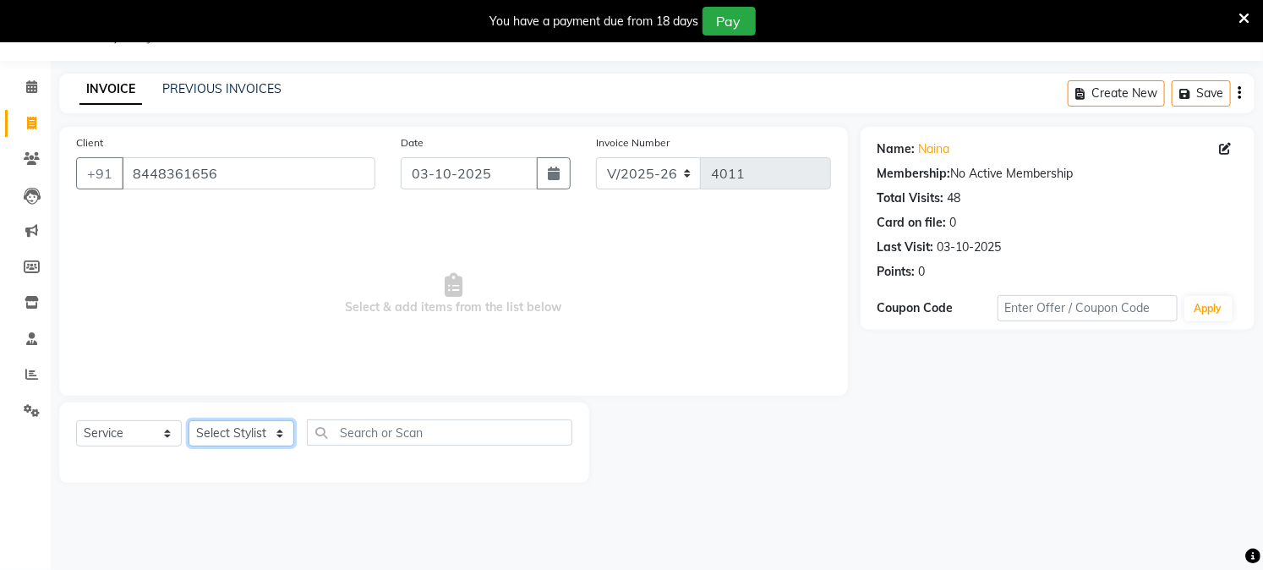
click at [250, 435] on select "Select Stylist Akash Amrita Anu Arun Gaurav [PERSON_NAME] KUNAL MANISH [PERSON_…" at bounding box center [242, 433] width 106 height 26
select select "92960"
click at [189, 421] on select "Select Stylist Akash Amrita Anu Arun Gaurav [PERSON_NAME] KUNAL MANISH [PERSON_…" at bounding box center [242, 433] width 106 height 26
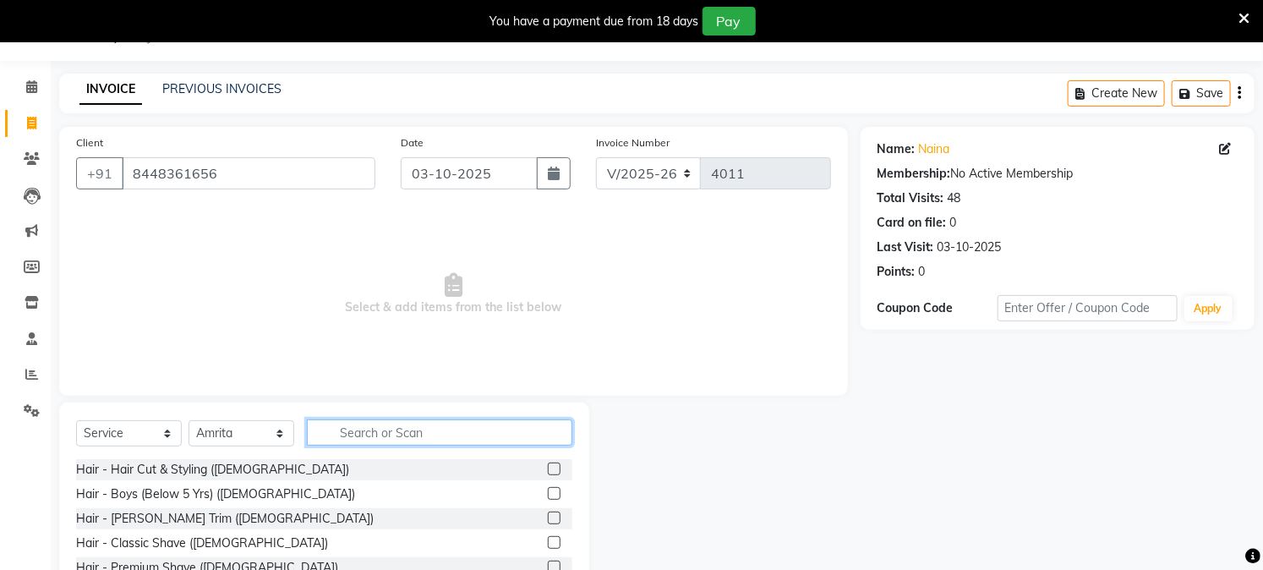
click at [359, 435] on input "text" at bounding box center [439, 432] width 265 height 26
type input "eye"
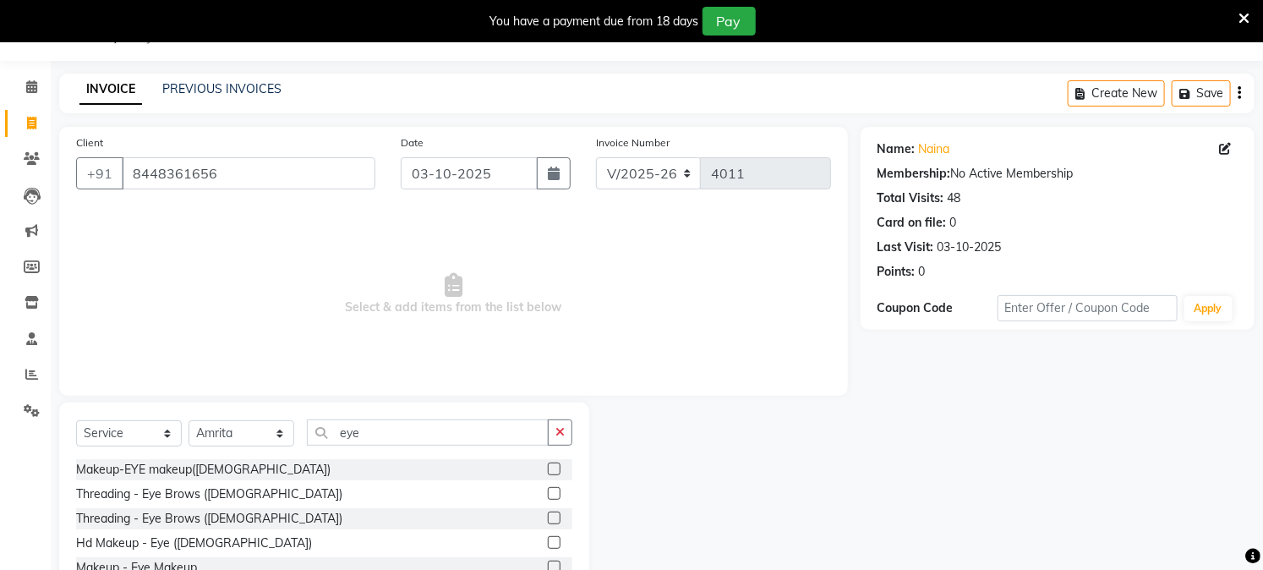
drag, startPoint x: 555, startPoint y: 490, endPoint x: 460, endPoint y: 465, distance: 98.0
click at [554, 490] on label at bounding box center [554, 493] width 13 height 13
click at [554, 490] on input "checkbox" at bounding box center [553, 494] width 11 height 11
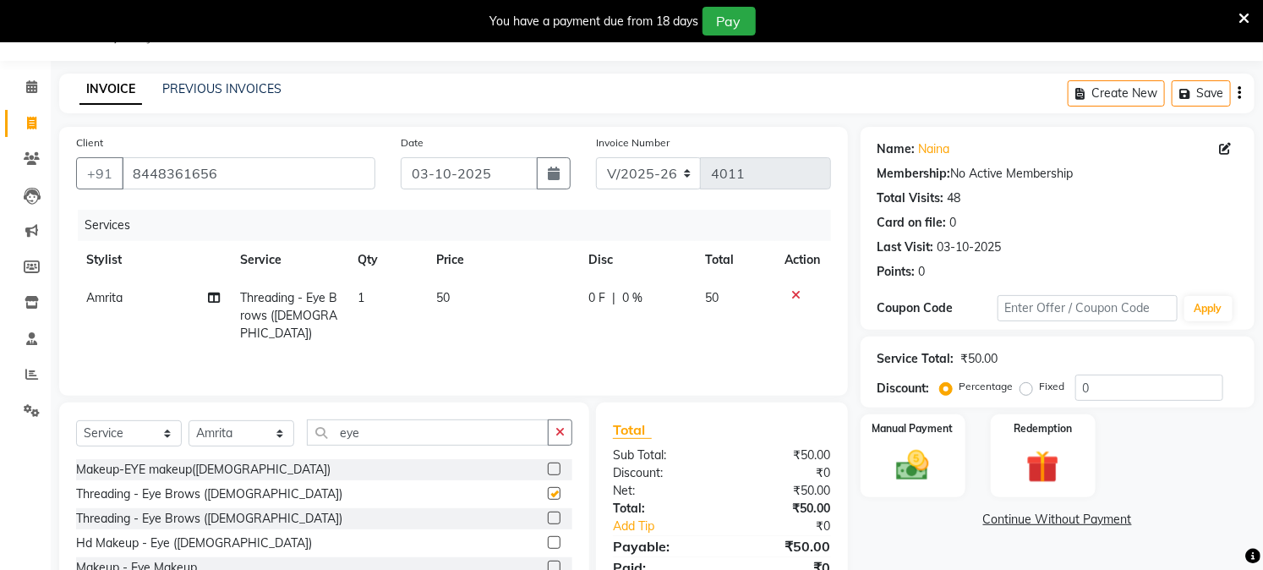
checkbox input "false"
click at [358, 424] on input "eye" at bounding box center [428, 432] width 242 height 26
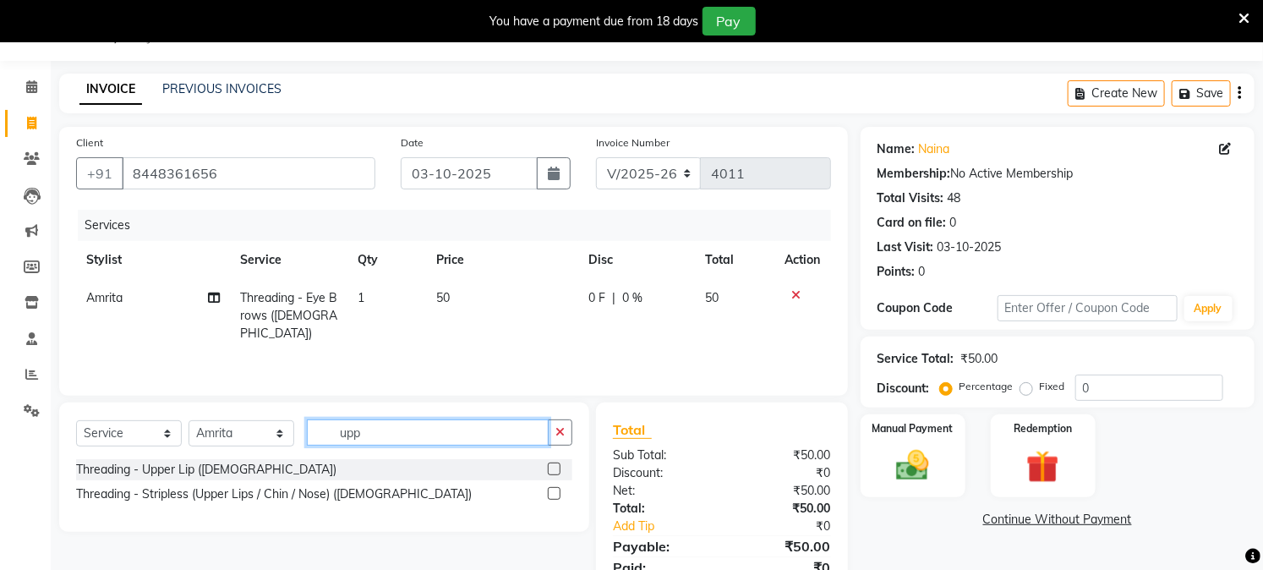
type input "upp"
click at [553, 467] on label at bounding box center [554, 469] width 13 height 13
click at [553, 467] on input "checkbox" at bounding box center [553, 469] width 11 height 11
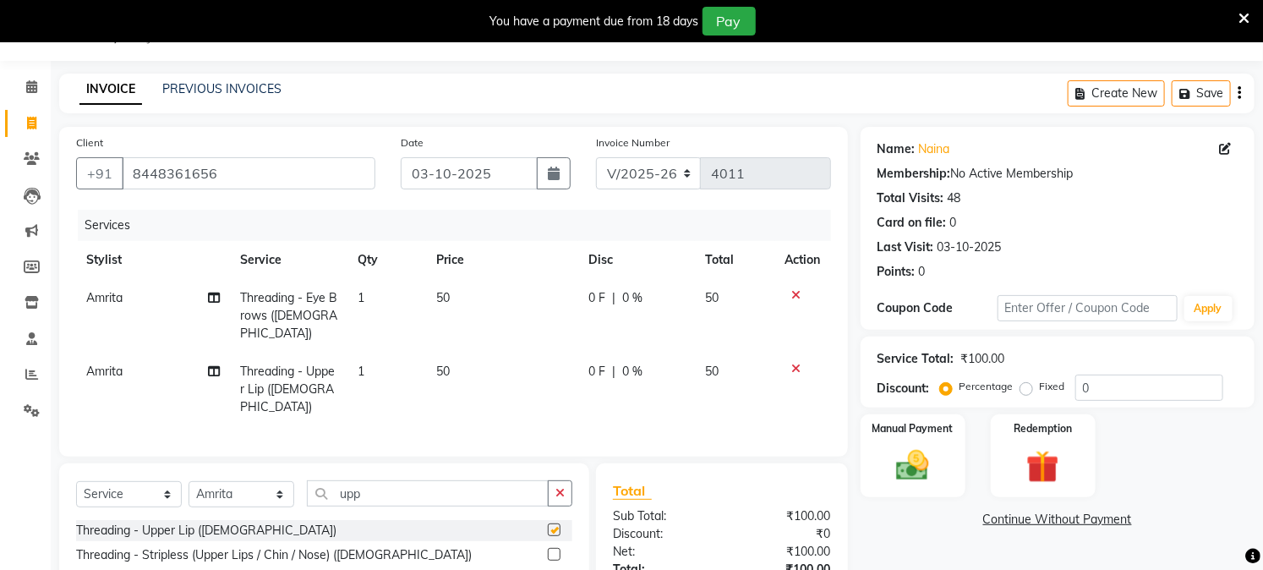
checkbox input "false"
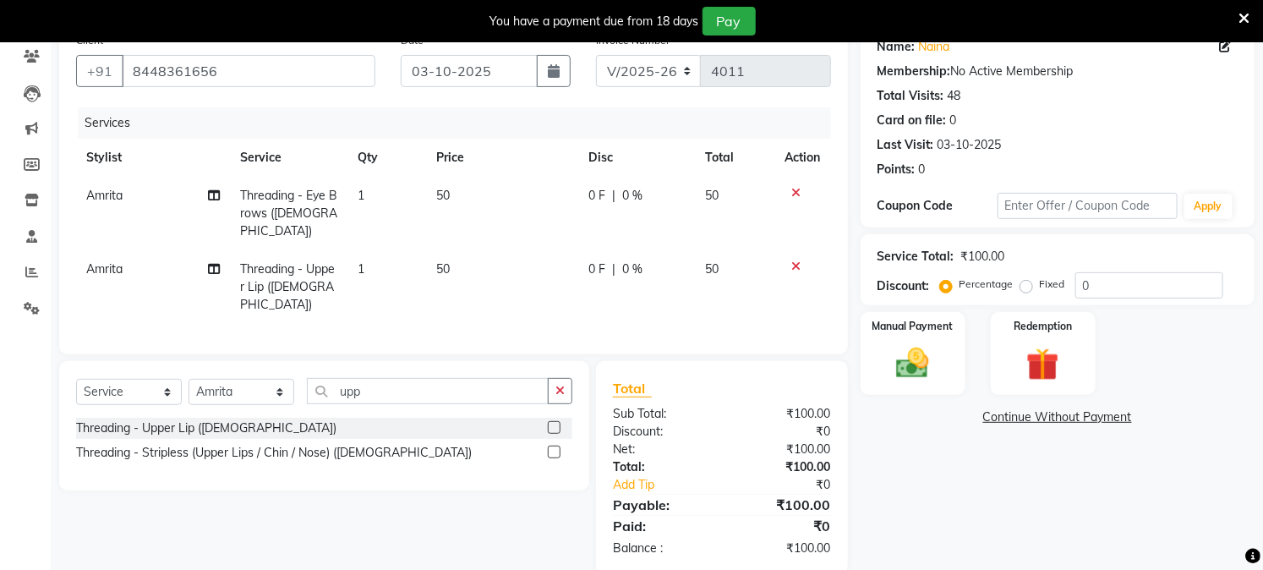
scroll to position [152, 0]
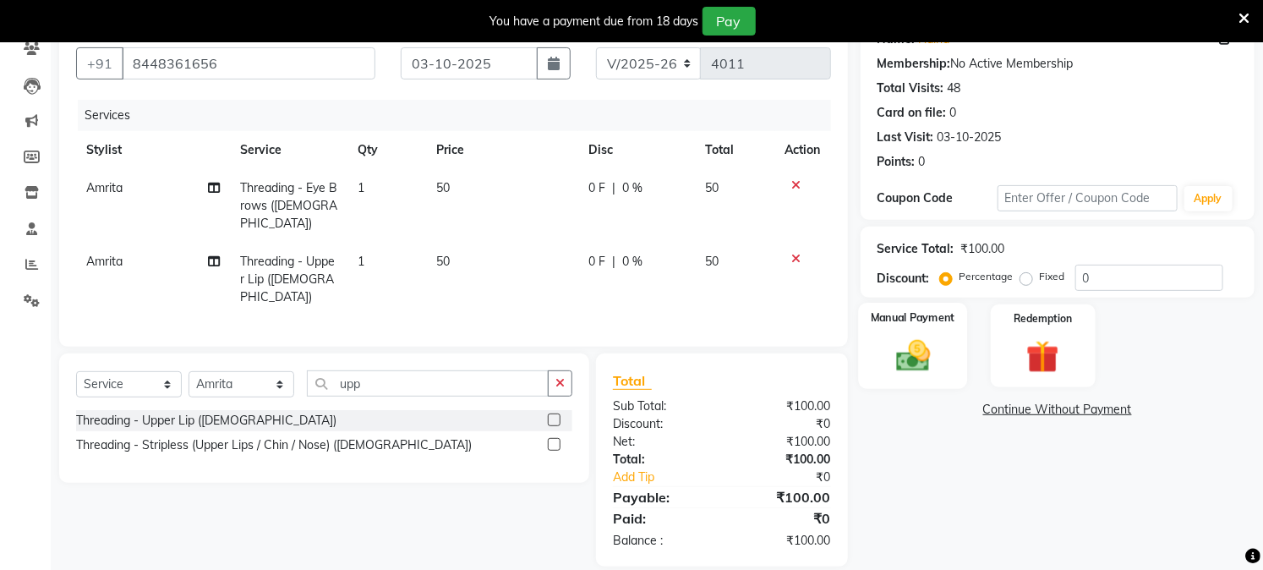
click at [877, 367] on div "Manual Payment" at bounding box center [912, 346] width 109 height 86
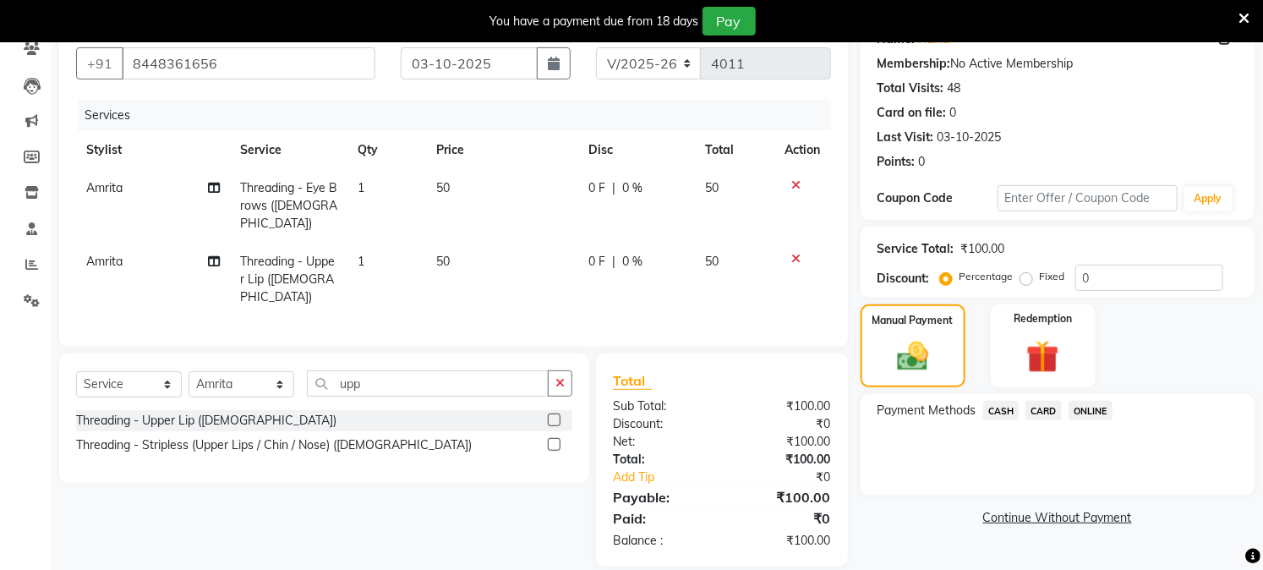
click at [1082, 410] on span "ONLINE" at bounding box center [1091, 410] width 44 height 19
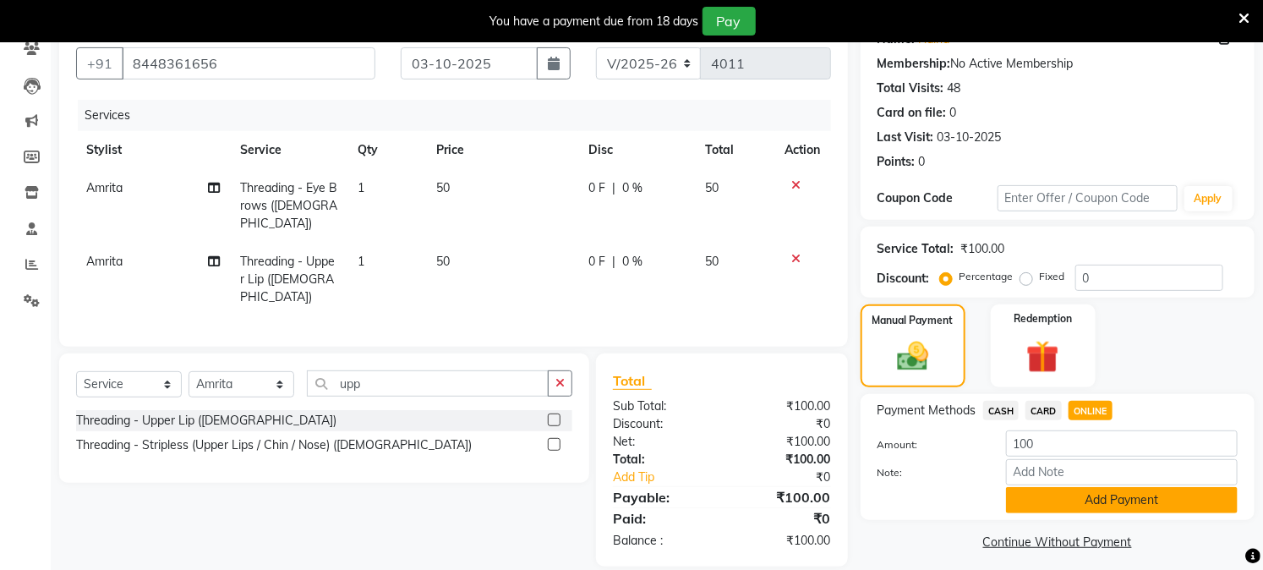
click at [1067, 509] on button "Add Payment" at bounding box center [1122, 500] width 232 height 26
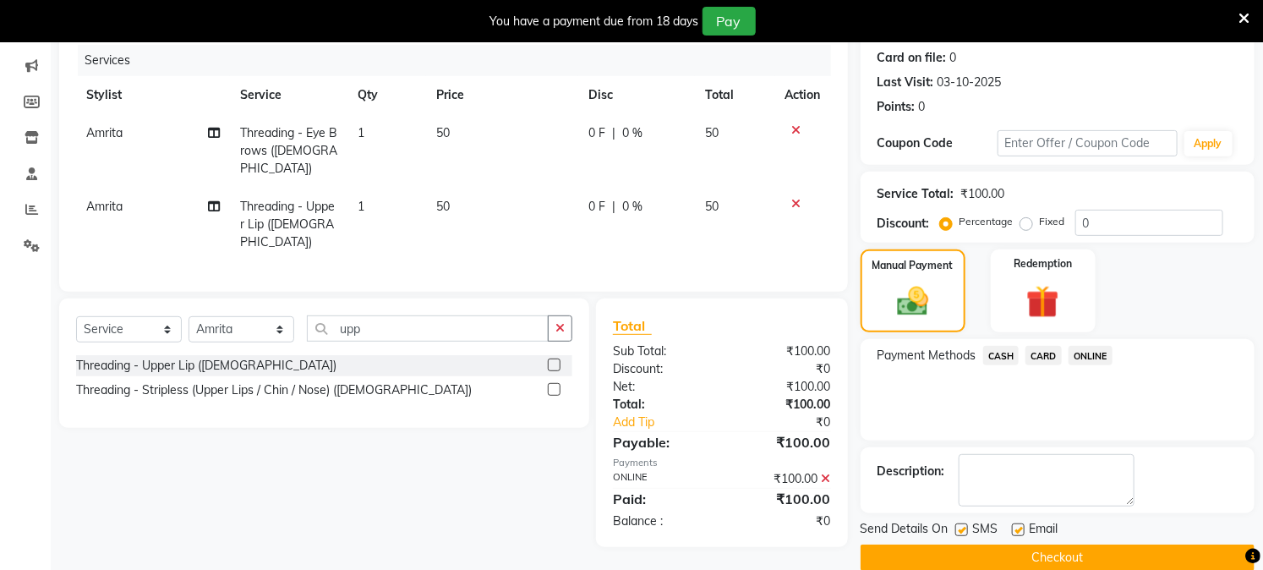
scroll to position [233, 0]
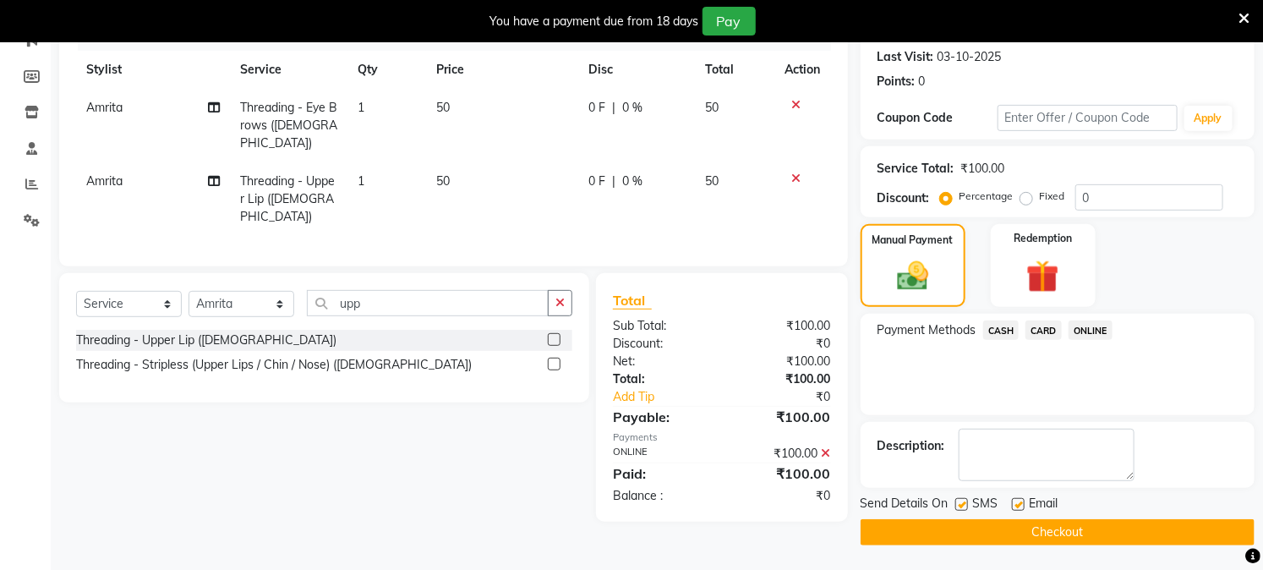
click at [1072, 529] on button "Checkout" at bounding box center [1058, 532] width 394 height 26
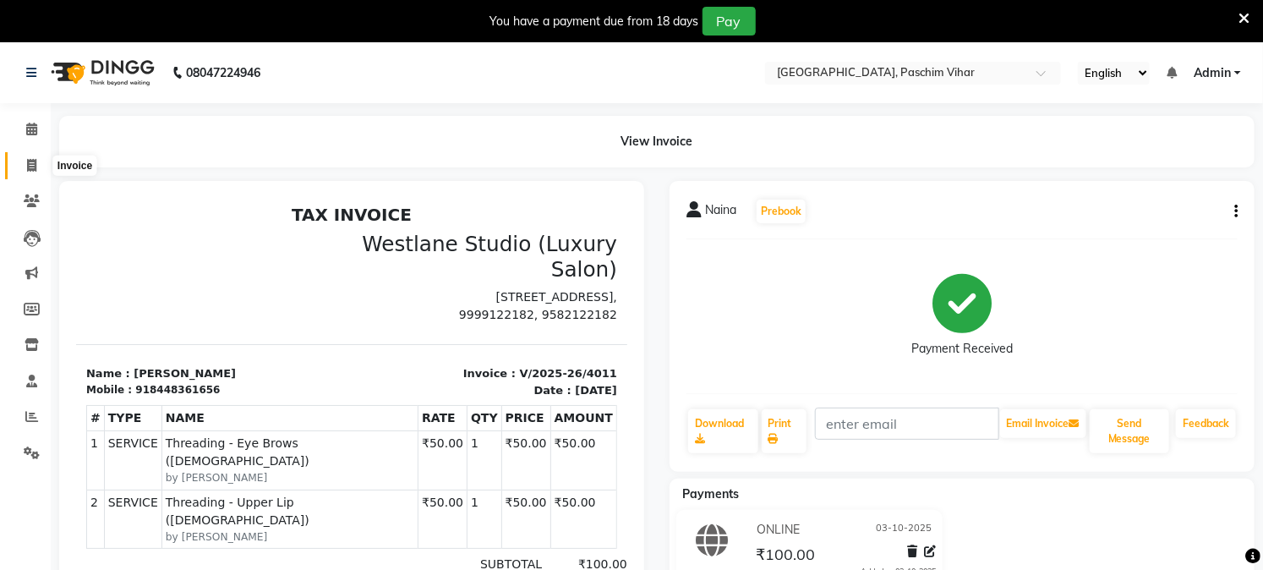
click at [19, 167] on span at bounding box center [32, 165] width 30 height 19
select select "service"
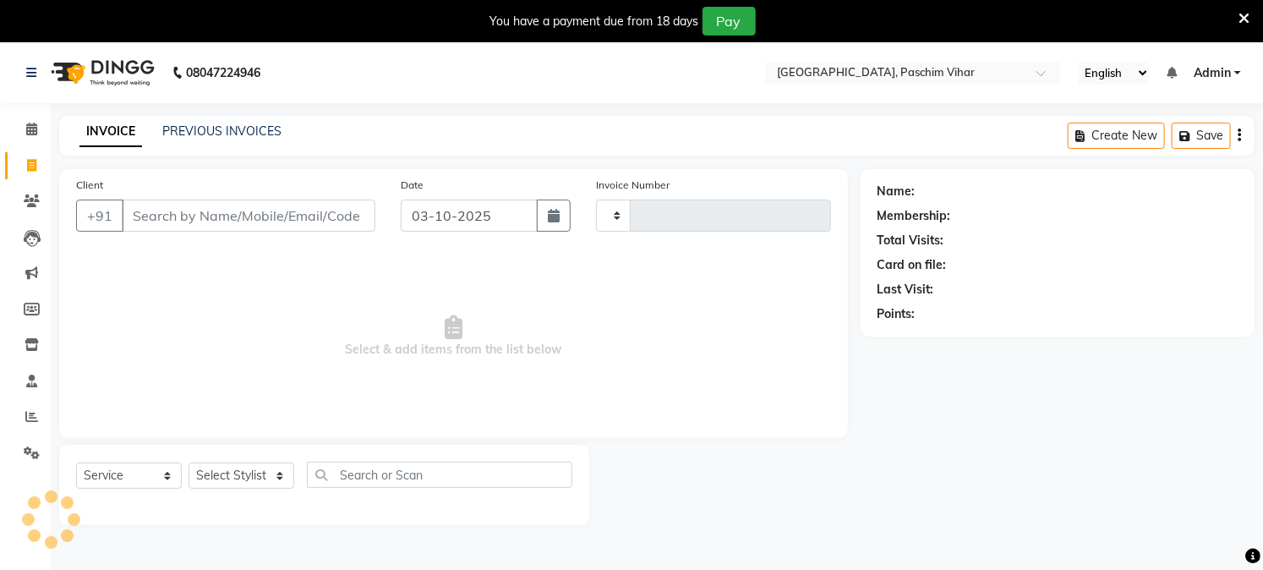
scroll to position [42, 0]
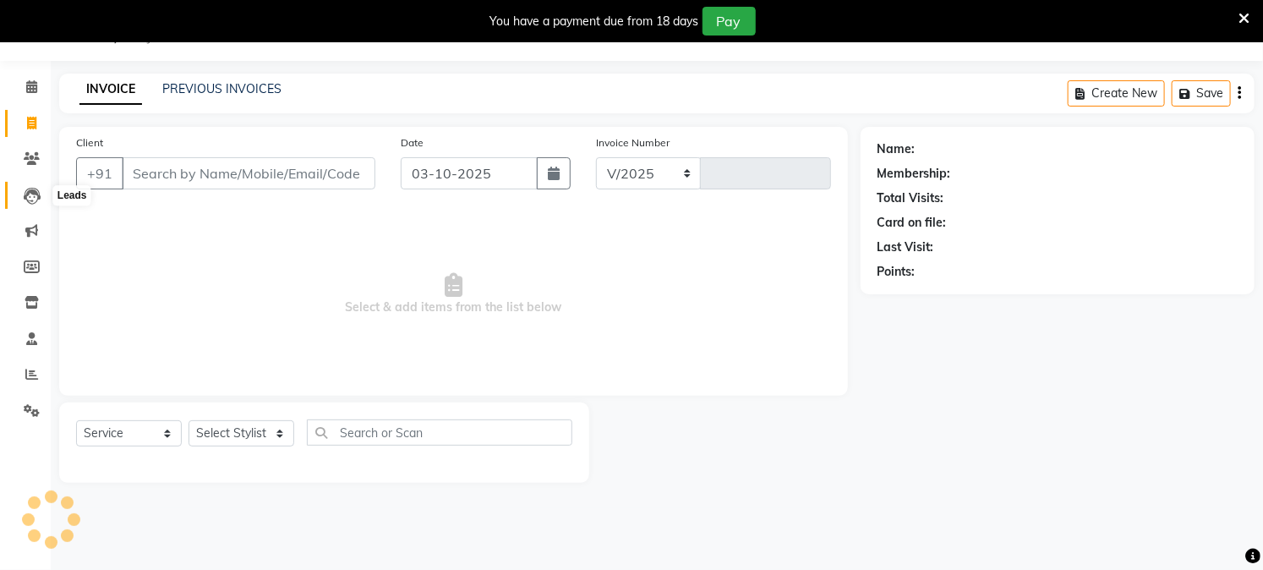
select select "223"
type input "4012"
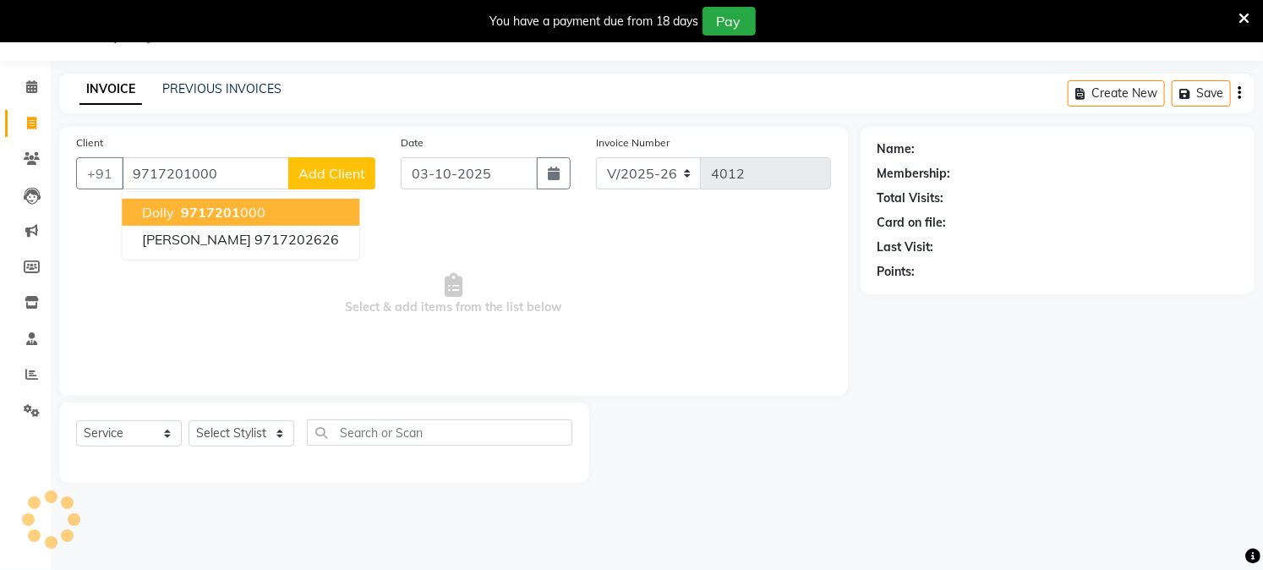
type input "9717201000"
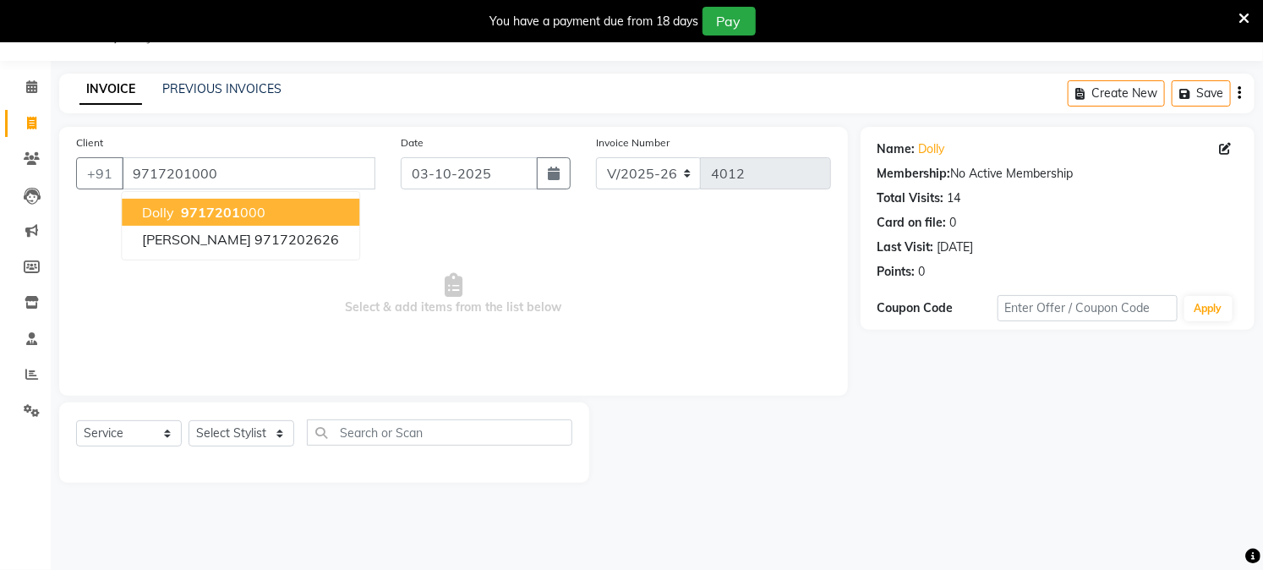
click at [157, 208] on span "Dolly" at bounding box center [158, 212] width 32 height 17
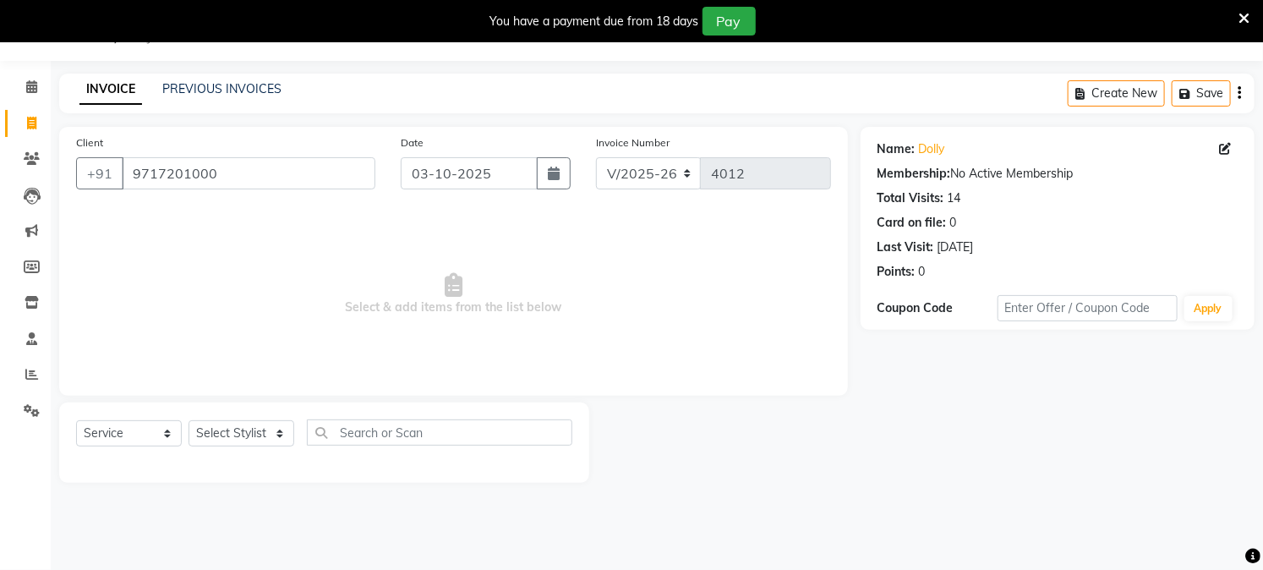
click at [214, 448] on div "Select Service Product Membership Package Voucher Prepaid Gift Card Select Styl…" at bounding box center [324, 439] width 496 height 40
click at [225, 421] on select "Select Stylist Akash Amrita Anu Arun Gaurav [PERSON_NAME] KUNAL MANISH [PERSON_…" at bounding box center [242, 433] width 106 height 26
select select "92960"
click at [189, 421] on select "Select Stylist Akash Amrita Anu Arun Gaurav [PERSON_NAME] KUNAL MANISH [PERSON_…" at bounding box center [242, 433] width 106 height 26
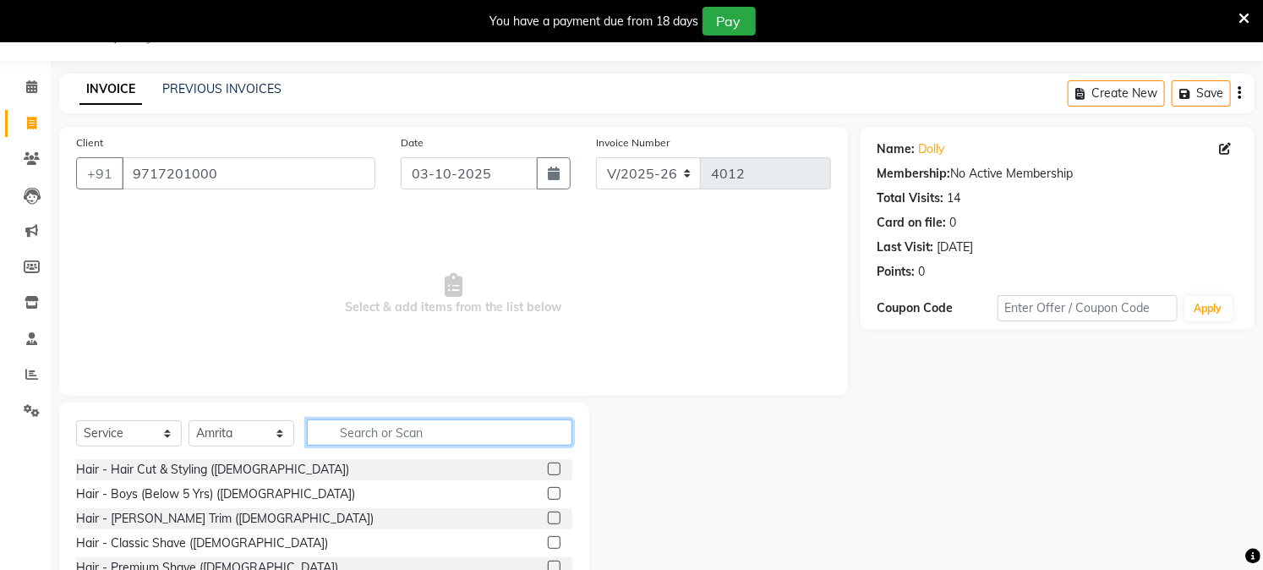
click at [379, 443] on input "text" at bounding box center [439, 432] width 265 height 26
type input "eye"
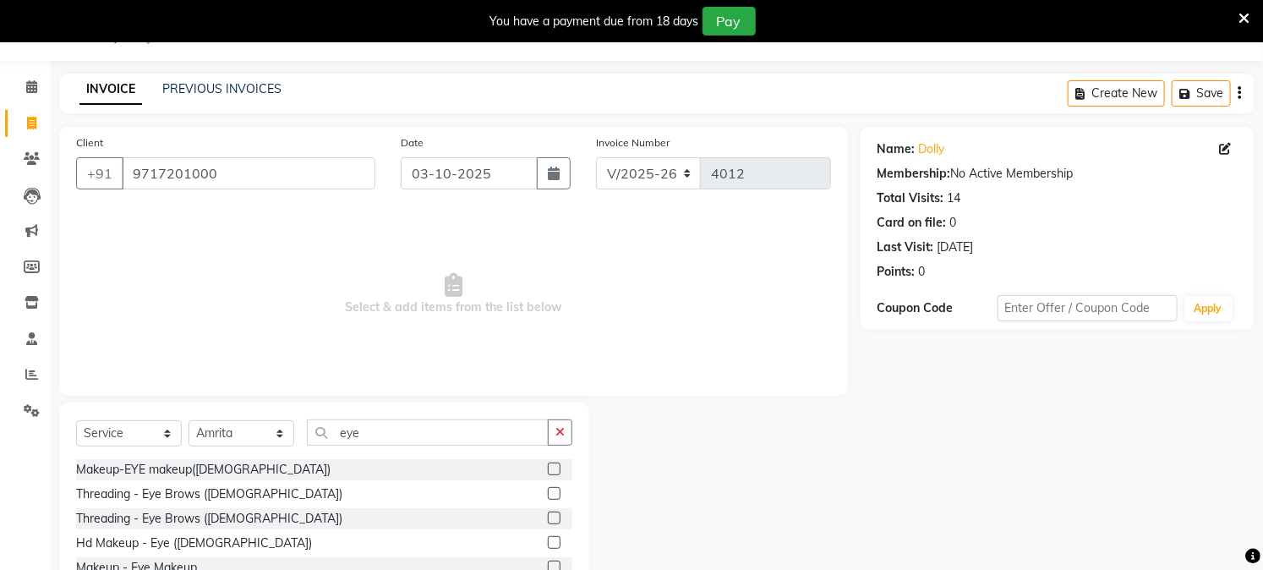
click at [559, 492] on label at bounding box center [554, 493] width 13 height 13
click at [559, 492] on input "checkbox" at bounding box center [553, 494] width 11 height 11
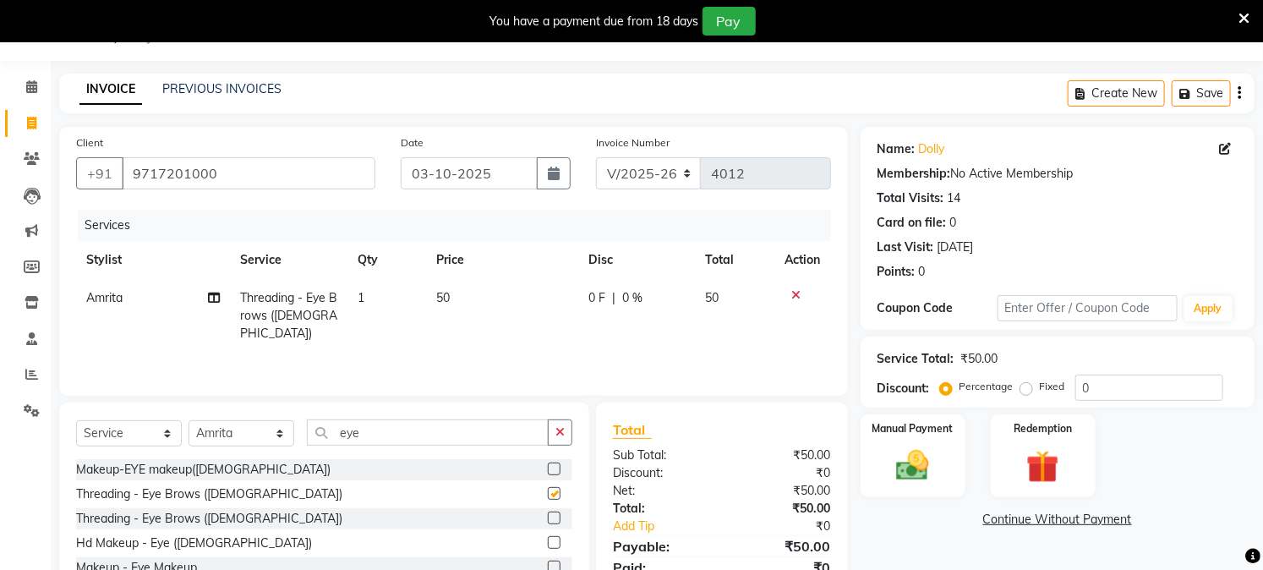
checkbox input "false"
click at [925, 482] on img at bounding box center [913, 465] width 56 height 39
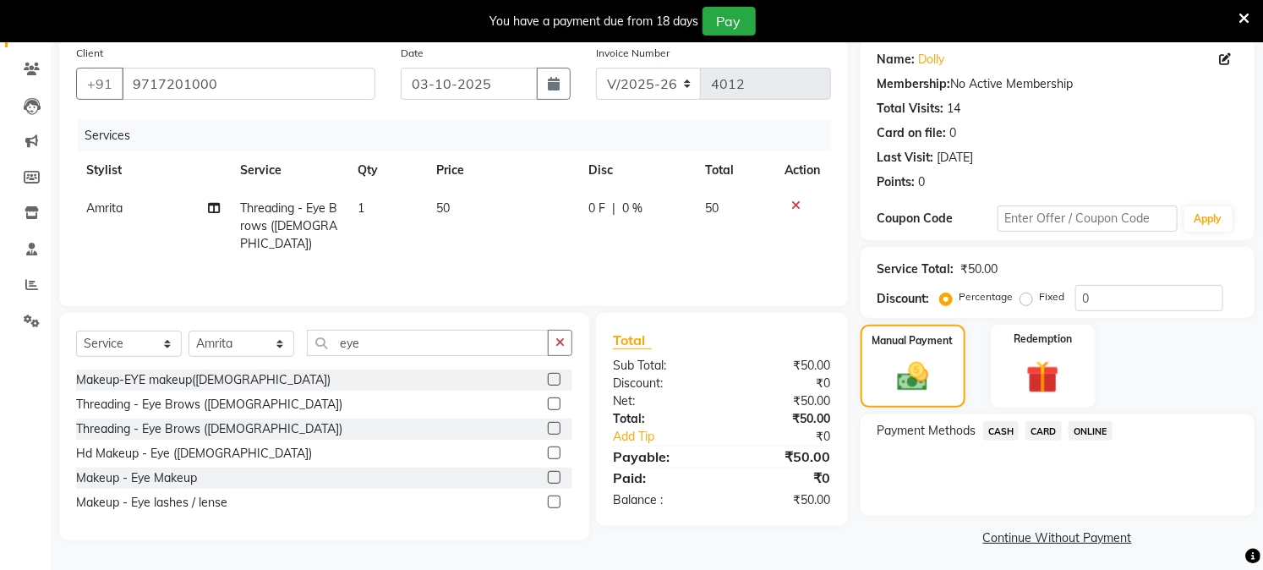
scroll to position [137, 0]
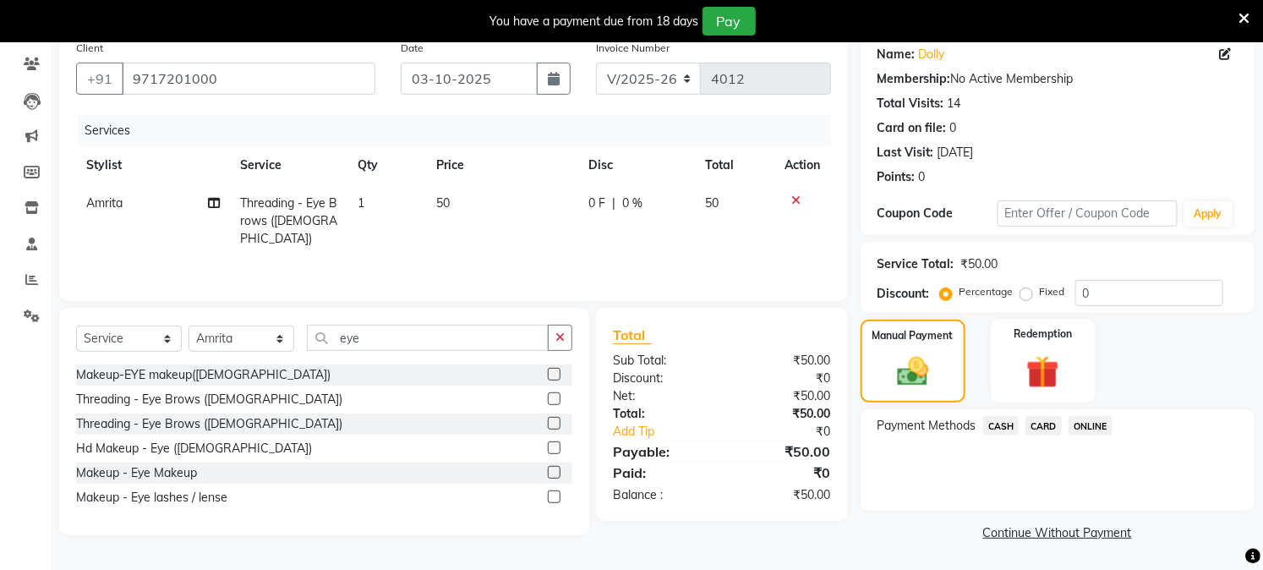
click at [994, 427] on span "CASH" at bounding box center [1001, 425] width 36 height 19
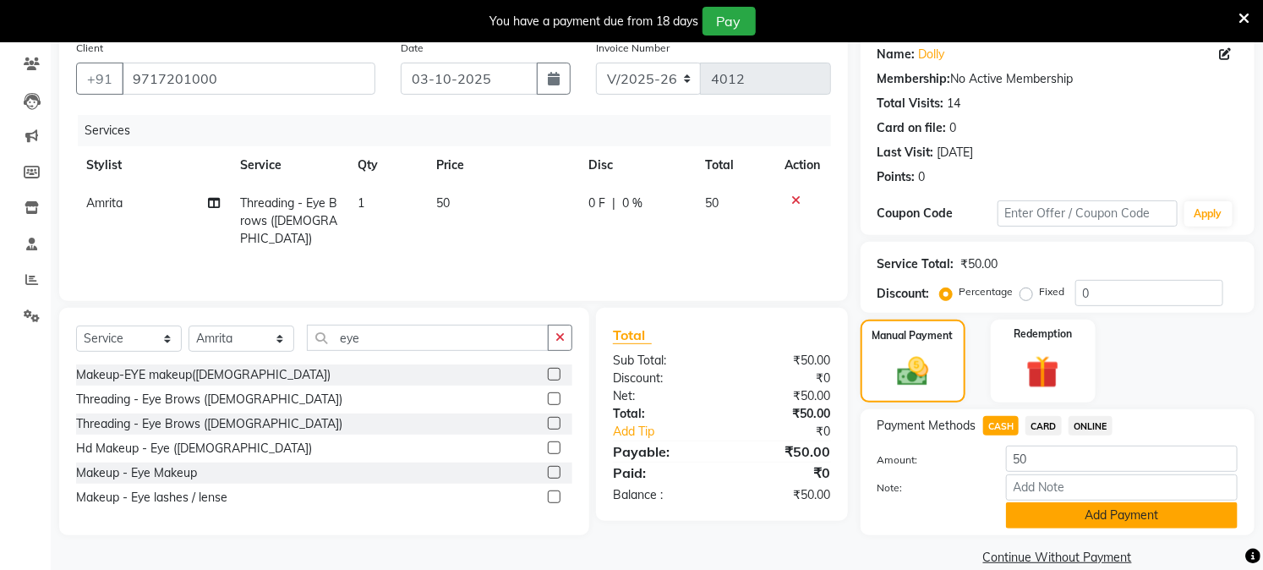
click at [1059, 520] on button "Add Payment" at bounding box center [1122, 515] width 232 height 26
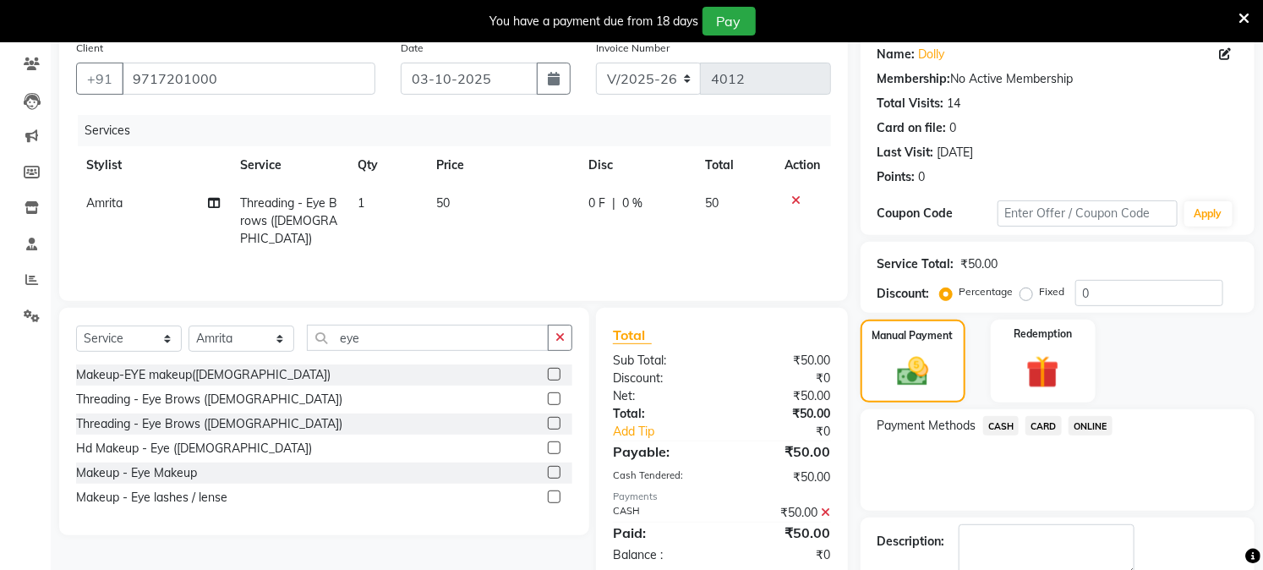
scroll to position [233, 0]
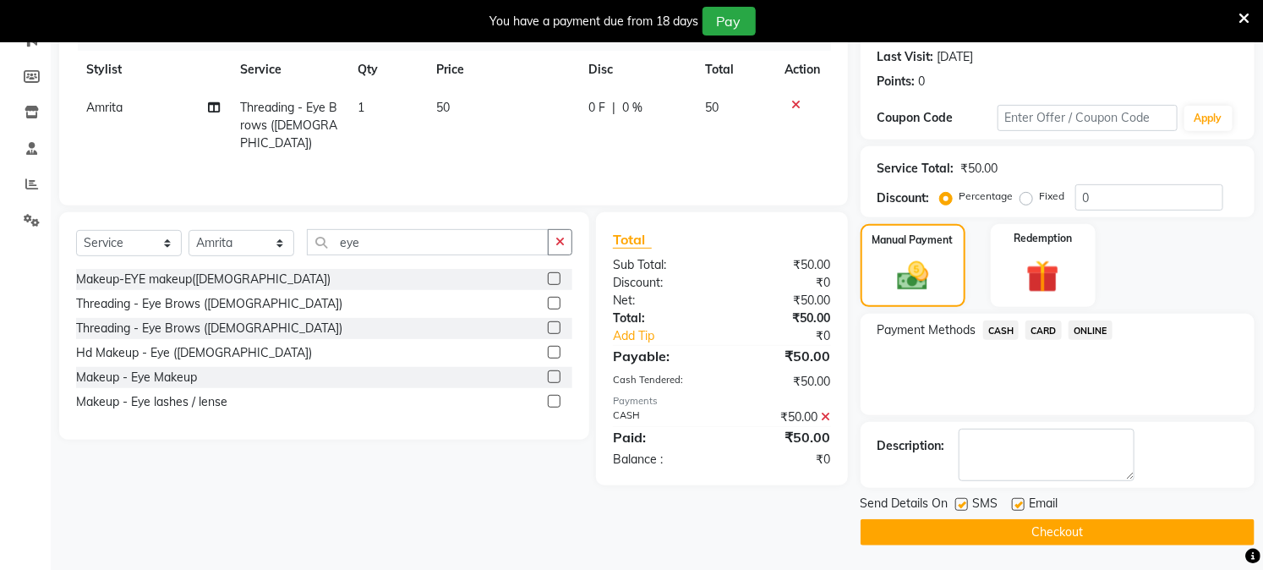
click at [1066, 534] on button "Checkout" at bounding box center [1058, 532] width 394 height 26
